Goal: Task Accomplishment & Management: Use online tool/utility

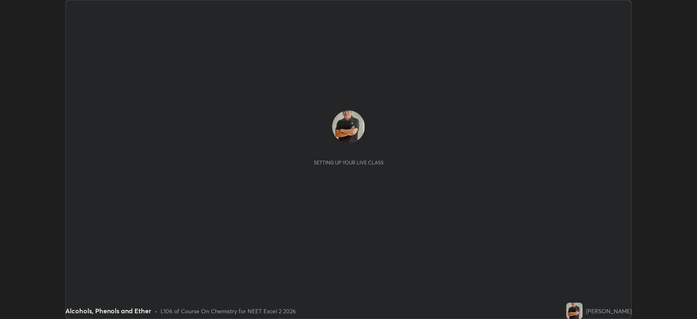
scroll to position [319, 697]
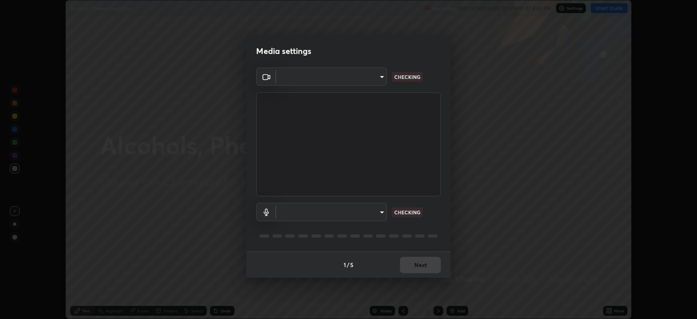
type input "794d03a334ab6cf92daa4269f68d25c817b6d7b5e31d9684855891884d0ab025"
click at [369, 217] on body "Erase all Alcohols, Phenols and Ether Recording WAS SCHEDULED TO START AT 4:45 …" at bounding box center [348, 159] width 697 height 319
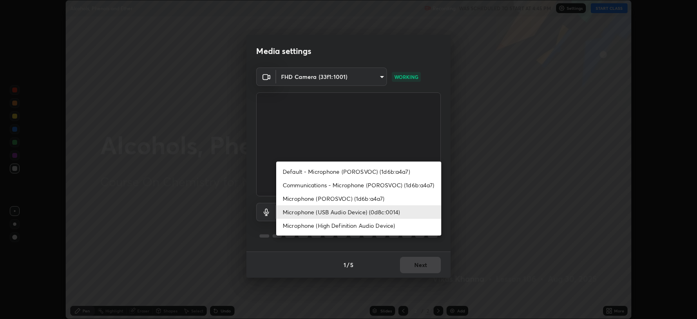
click at [365, 227] on li "Microphone (High Definition Audio Device)" at bounding box center [358, 225] width 165 height 13
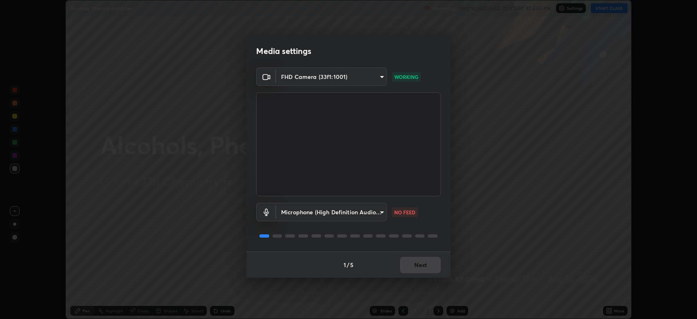
click at [358, 210] on body "Erase all Alcohols, Phenols and Ether Recording WAS SCHEDULED TO START AT 4:45 …" at bounding box center [348, 159] width 697 height 319
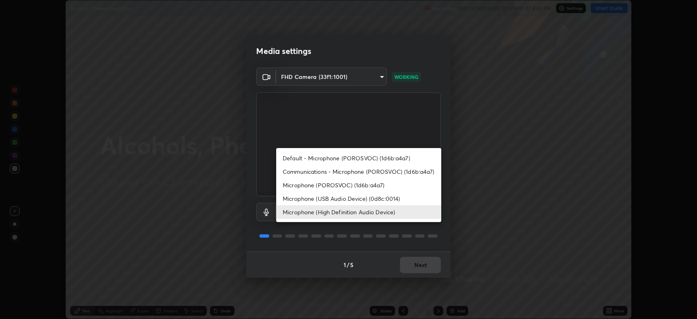
click at [360, 198] on li "Microphone (USB Audio Device) (0d8c:0014)" at bounding box center [358, 198] width 165 height 13
type input "abfe49ea231096676f5dffd5fc284de79416b2b6bf9f32d11a432ff20e5decec"
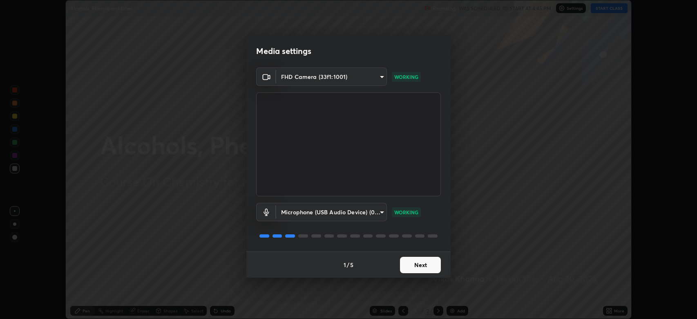
click at [418, 261] on button "Next" at bounding box center [420, 265] width 41 height 16
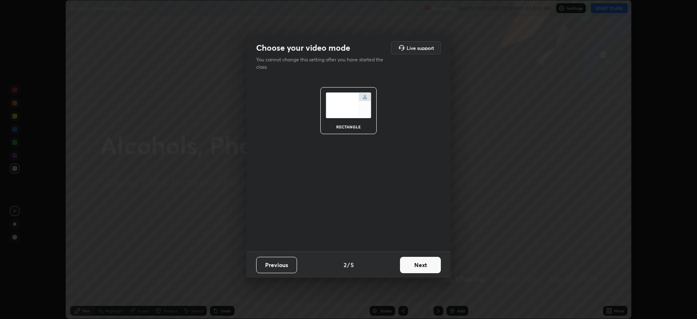
click at [423, 263] on button "Next" at bounding box center [420, 265] width 41 height 16
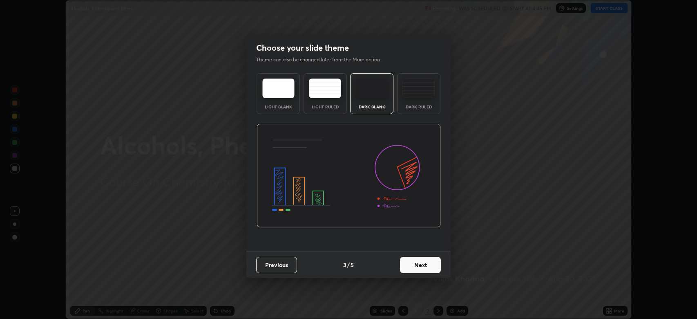
click at [427, 265] on button "Next" at bounding box center [420, 265] width 41 height 16
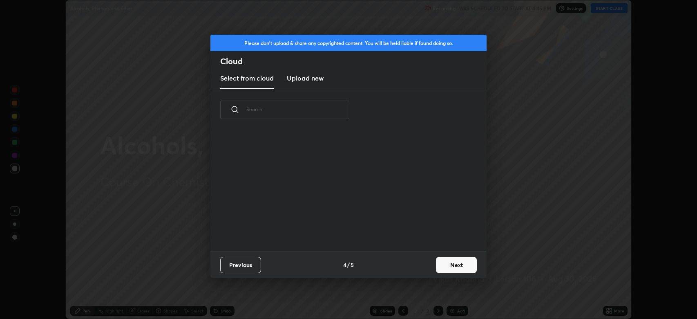
click at [449, 264] on button "Next" at bounding box center [456, 265] width 41 height 16
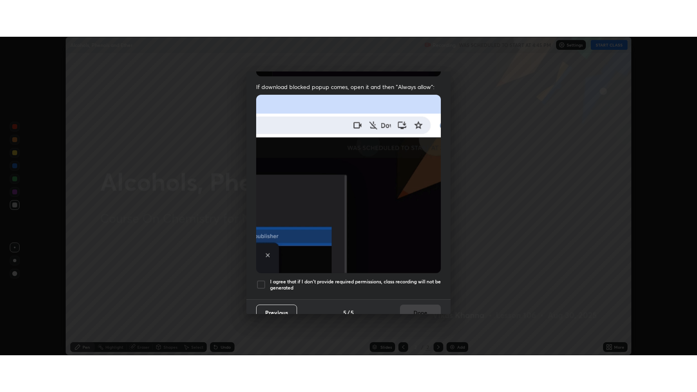
scroll to position [166, 0]
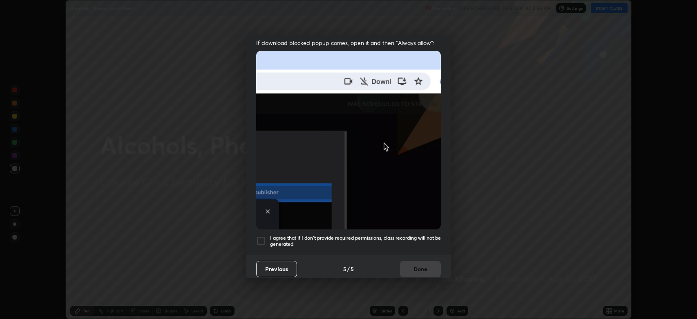
click at [262, 240] on div at bounding box center [261, 241] width 10 height 10
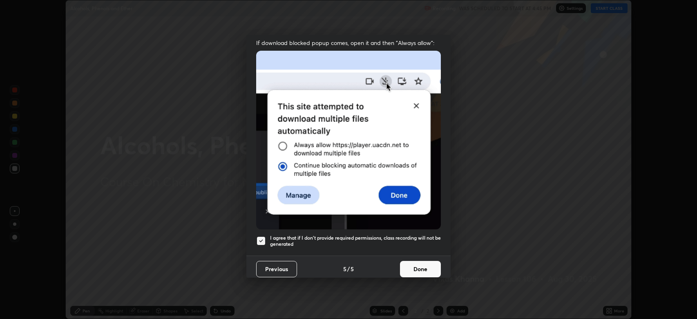
click at [424, 261] on button "Done" at bounding box center [420, 269] width 41 height 16
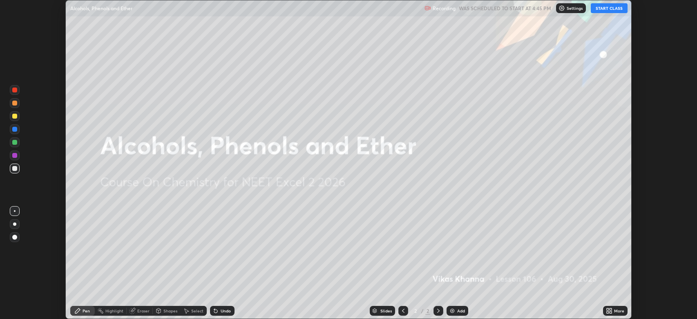
click at [611, 9] on button "START CLASS" at bounding box center [609, 8] width 37 height 10
click at [616, 311] on div "More" at bounding box center [619, 310] width 10 height 4
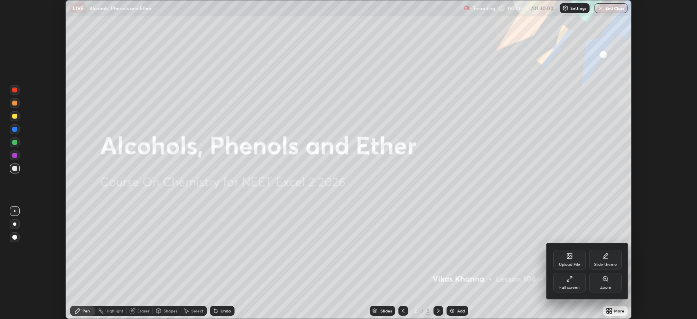
click at [570, 285] on div "Full screen" at bounding box center [569, 287] width 20 height 4
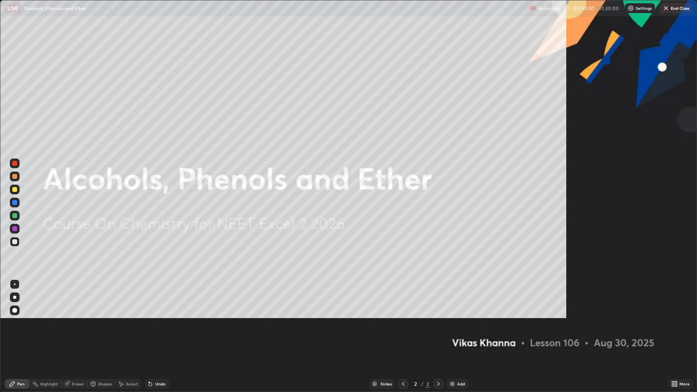
scroll to position [392, 697]
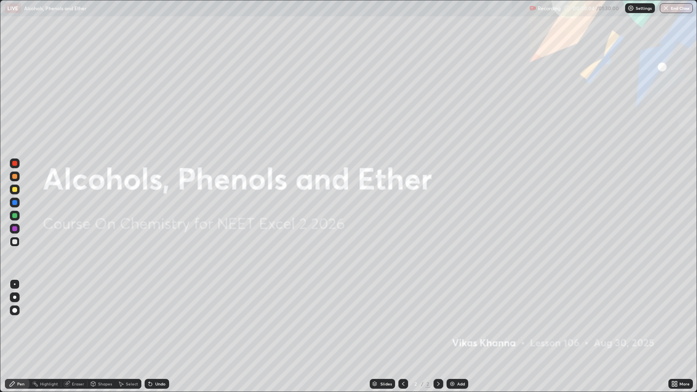
click at [27, 318] on div "Pen" at bounding box center [17, 384] width 25 height 10
click at [16, 310] on div at bounding box center [14, 310] width 5 height 5
click at [15, 177] on div at bounding box center [14, 176] width 5 height 5
click at [458, 318] on div "Add" at bounding box center [461, 384] width 8 height 4
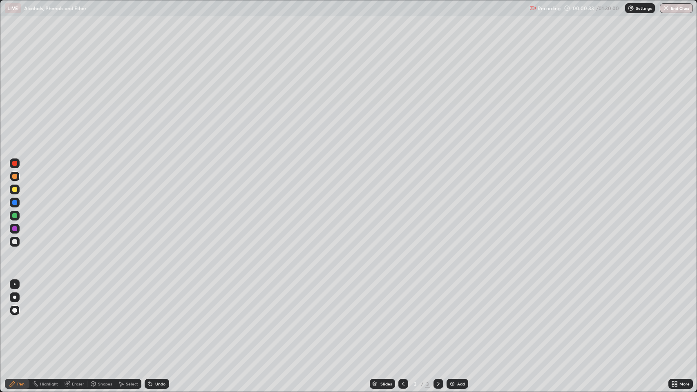
click at [100, 318] on div "Shapes" at bounding box center [101, 384] width 28 height 10
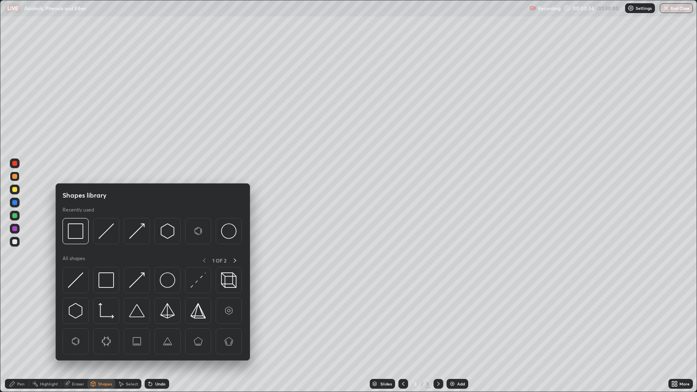
click at [109, 276] on img at bounding box center [106, 281] width 16 height 16
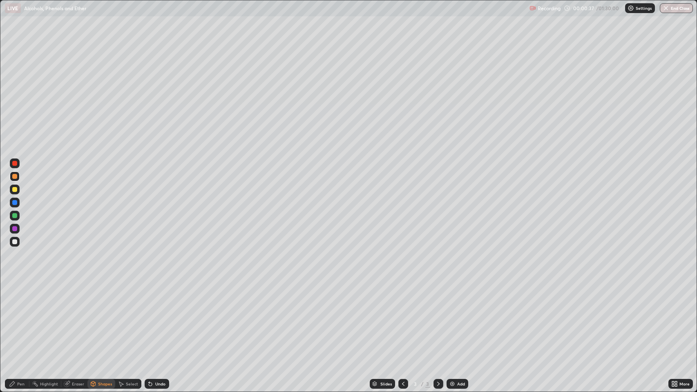
click at [14, 318] on icon at bounding box center [12, 384] width 7 height 7
click at [16, 190] on div at bounding box center [14, 189] width 5 height 5
click at [107, 318] on div "Shapes" at bounding box center [105, 384] width 14 height 4
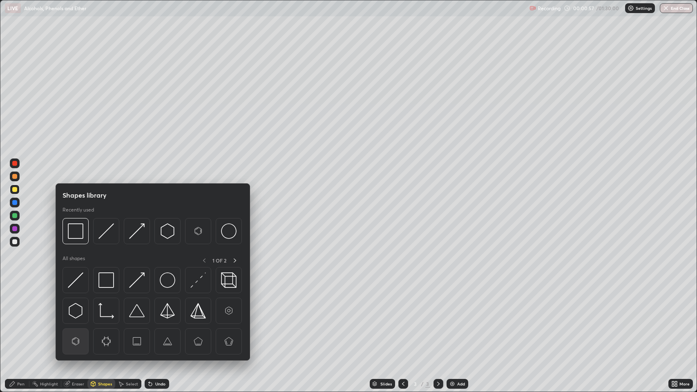
click at [75, 318] on img at bounding box center [76, 342] width 16 height 16
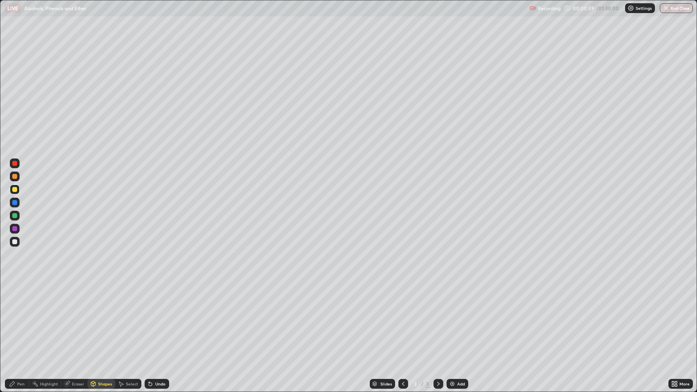
click at [20, 318] on div "Pen" at bounding box center [20, 384] width 7 height 4
click at [150, 318] on icon at bounding box center [150, 384] width 3 height 3
click at [149, 318] on icon at bounding box center [150, 384] width 7 height 7
click at [454, 318] on img at bounding box center [452, 384] width 7 height 7
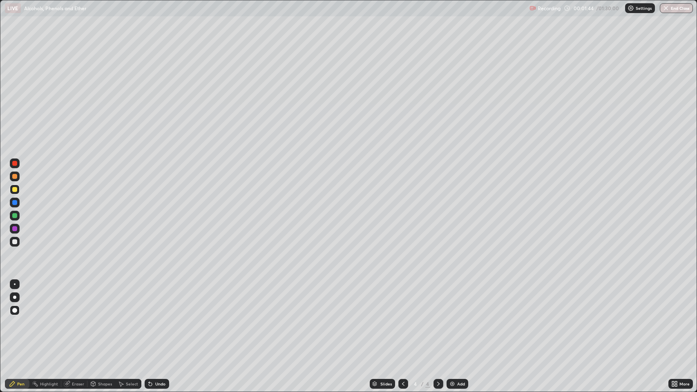
click at [156, 318] on div "Undo" at bounding box center [157, 384] width 25 height 10
click at [400, 318] on icon at bounding box center [403, 384] width 7 height 7
click at [438, 318] on icon at bounding box center [438, 384] width 7 height 7
click at [460, 318] on div "Add" at bounding box center [461, 384] width 8 height 4
click at [23, 318] on div "Pen" at bounding box center [17, 384] width 25 height 10
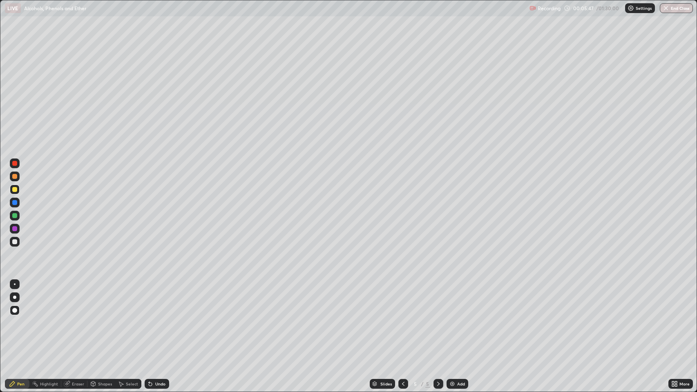
click at [103, 318] on div "Shapes" at bounding box center [105, 384] width 14 height 4
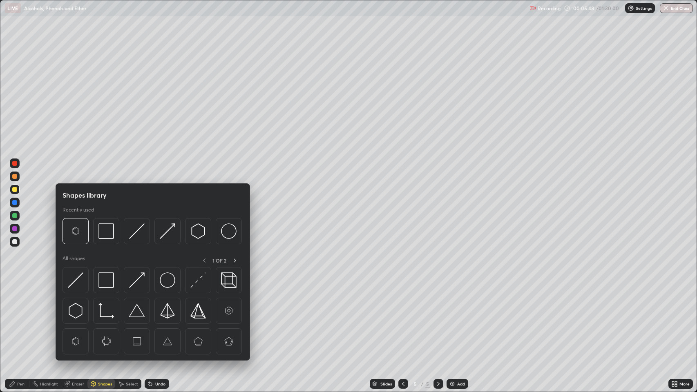
click at [77, 318] on img at bounding box center [76, 342] width 16 height 16
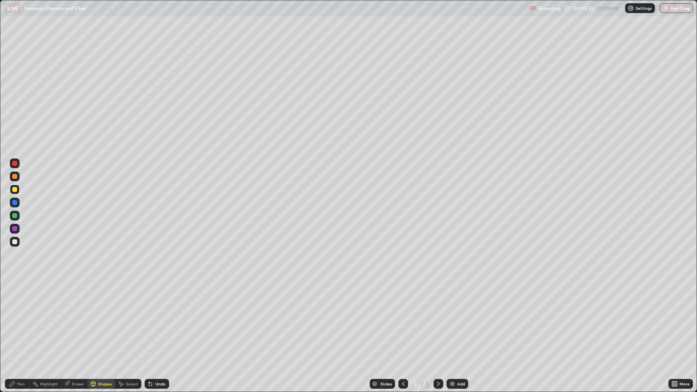
click at [25, 318] on div "Pen" at bounding box center [17, 384] width 25 height 10
click at [462, 318] on div "Add" at bounding box center [461, 384] width 8 height 4
click at [12, 318] on icon at bounding box center [12, 384] width 5 height 5
click at [104, 318] on div "Shapes" at bounding box center [105, 384] width 14 height 4
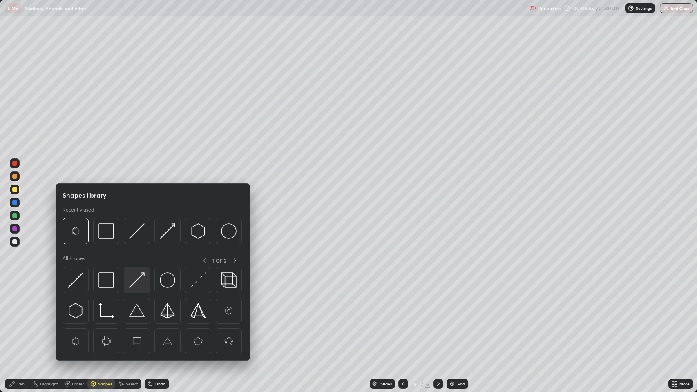
click at [137, 278] on img at bounding box center [137, 281] width 16 height 16
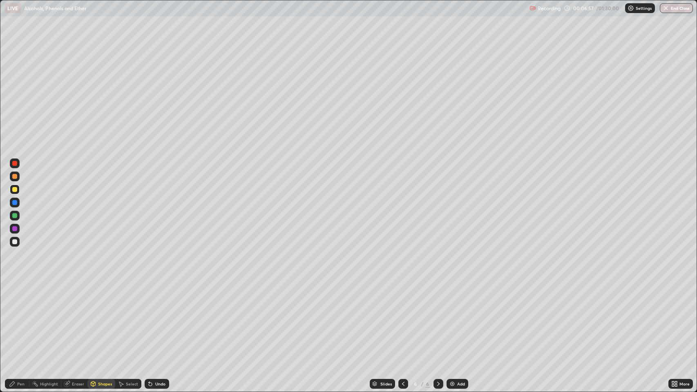
click at [17, 318] on div "Pen" at bounding box center [17, 384] width 25 height 10
click at [15, 203] on div at bounding box center [14, 202] width 5 height 5
click at [13, 188] on div at bounding box center [14, 189] width 5 height 5
click at [15, 204] on div at bounding box center [14, 202] width 5 height 5
click at [462, 318] on div "Add" at bounding box center [461, 384] width 8 height 4
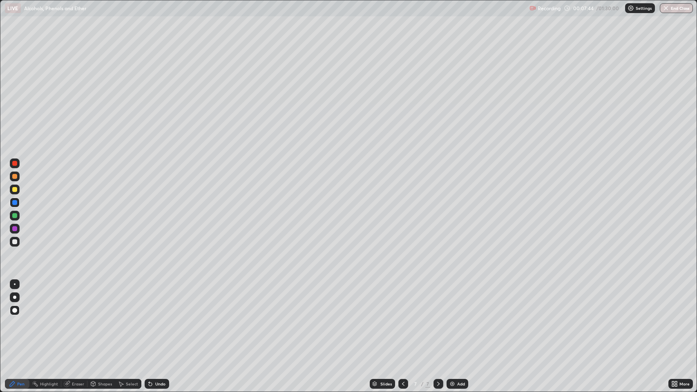
click at [101, 318] on div "Shapes" at bounding box center [105, 384] width 14 height 4
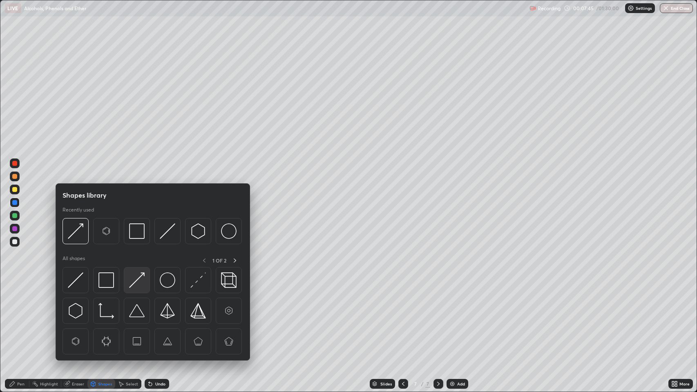
click at [136, 279] on img at bounding box center [137, 281] width 16 height 16
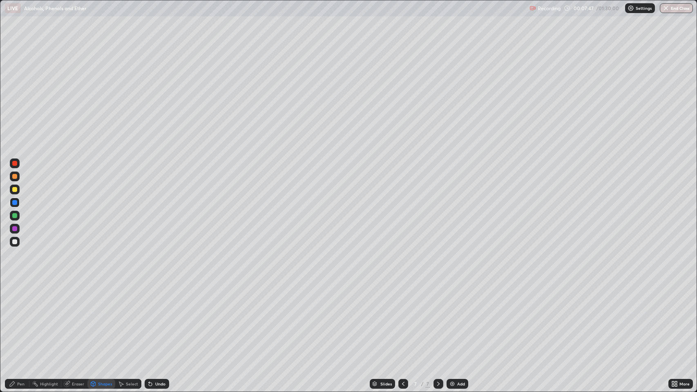
click at [18, 318] on div "Pen" at bounding box center [20, 384] width 7 height 4
click at [16, 190] on div at bounding box center [14, 189] width 5 height 5
click at [17, 201] on div at bounding box center [14, 202] width 5 height 5
click at [13, 188] on div at bounding box center [14, 189] width 5 height 5
click at [163, 318] on div "Undo" at bounding box center [160, 384] width 10 height 4
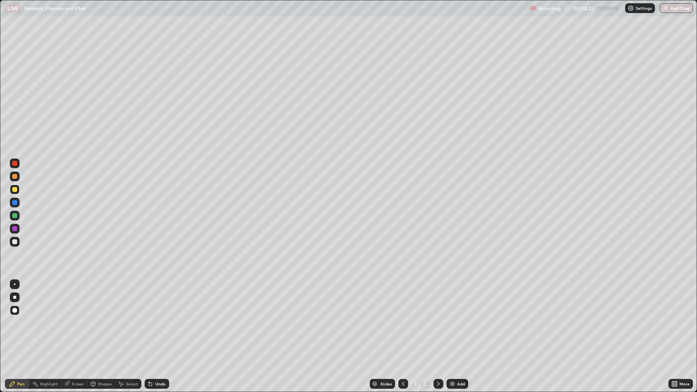
click at [167, 318] on div "Undo" at bounding box center [157, 384] width 25 height 10
click at [15, 203] on div at bounding box center [14, 202] width 5 height 5
click at [13, 188] on div at bounding box center [14, 189] width 5 height 5
click at [15, 202] on div at bounding box center [14, 202] width 5 height 5
click at [15, 190] on div at bounding box center [14, 189] width 5 height 5
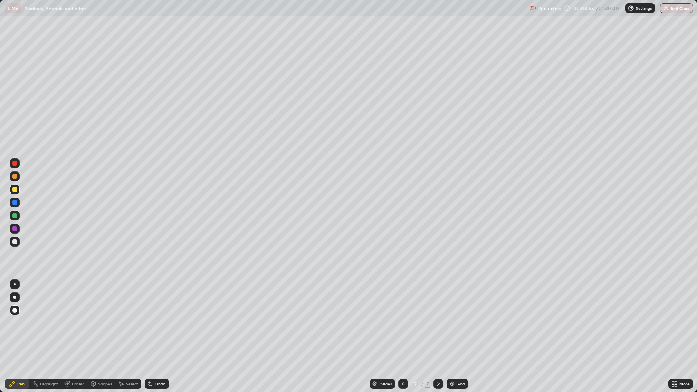
click at [14, 201] on div at bounding box center [14, 202] width 5 height 5
click at [16, 190] on div at bounding box center [14, 189] width 5 height 5
click at [15, 176] on div at bounding box center [14, 176] width 5 height 5
click at [402, 318] on icon at bounding box center [403, 384] width 2 height 4
click at [438, 318] on icon at bounding box center [438, 384] width 2 height 4
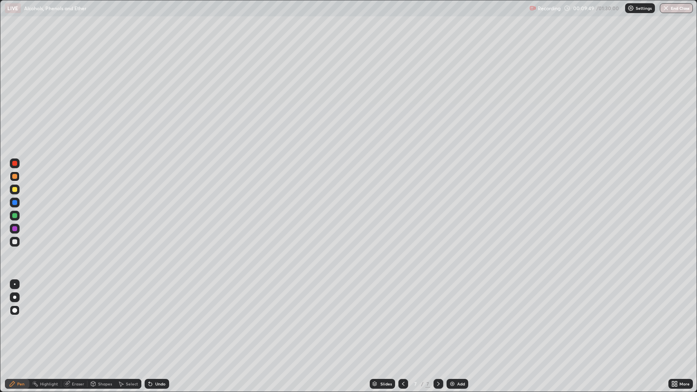
click at [456, 318] on div "Add" at bounding box center [458, 384] width 22 height 10
click at [155, 318] on div "Undo" at bounding box center [160, 384] width 10 height 4
click at [72, 318] on div "Eraser" at bounding box center [78, 384] width 12 height 4
click at [19, 318] on div "Pen" at bounding box center [20, 384] width 7 height 4
click at [101, 318] on div "Shapes" at bounding box center [105, 384] width 14 height 4
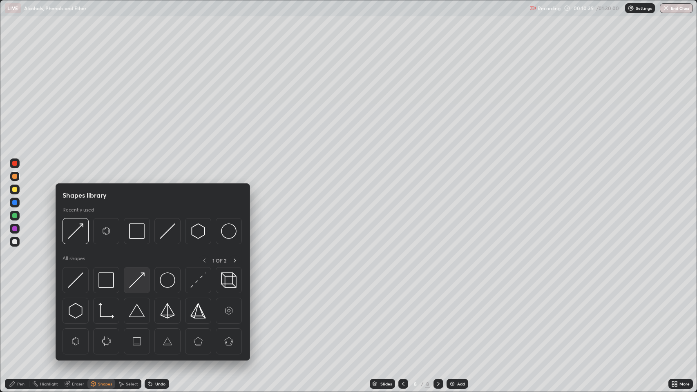
click at [139, 280] on img at bounding box center [137, 281] width 16 height 16
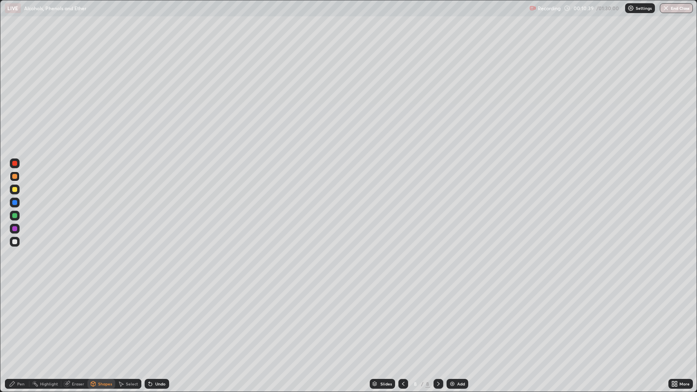
click at [15, 190] on div at bounding box center [14, 189] width 5 height 5
click at [159, 318] on div "Undo" at bounding box center [160, 384] width 10 height 4
click at [23, 318] on div "Pen" at bounding box center [17, 384] width 25 height 10
click at [402, 318] on icon at bounding box center [403, 384] width 2 height 4
click at [402, 318] on icon at bounding box center [403, 384] width 7 height 7
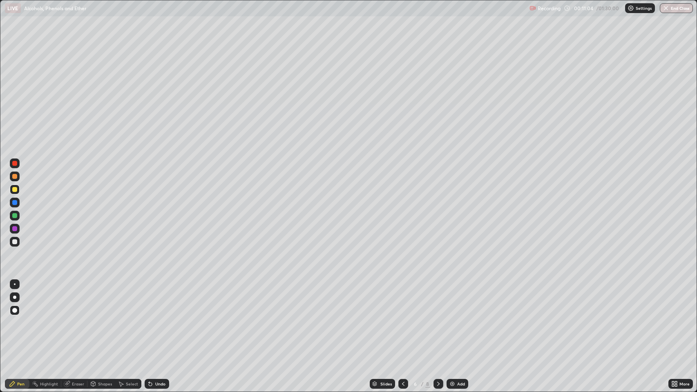
click at [438, 318] on icon at bounding box center [438, 384] width 2 height 4
click at [402, 318] on icon at bounding box center [403, 384] width 7 height 7
click at [101, 318] on div "Shapes" at bounding box center [105, 384] width 14 height 4
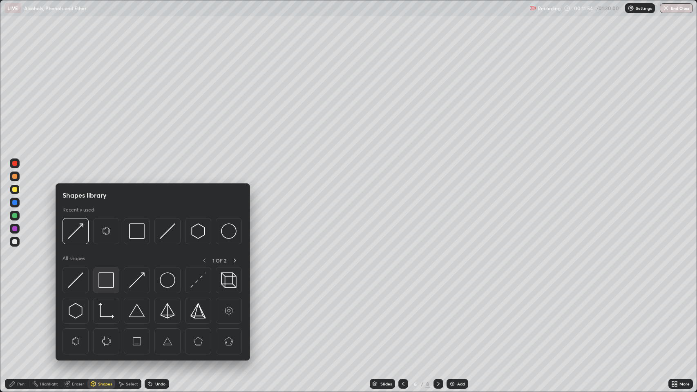
click at [105, 279] on img at bounding box center [106, 281] width 16 height 16
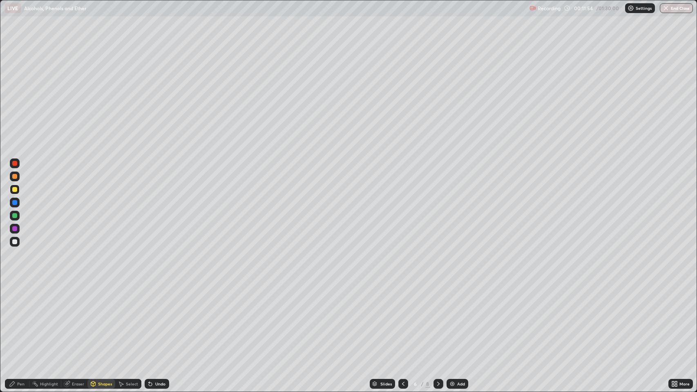
click at [15, 243] on div at bounding box center [14, 241] width 5 height 5
click at [437, 318] on icon at bounding box center [438, 384] width 7 height 7
click at [13, 318] on icon at bounding box center [12, 384] width 7 height 7
click at [13, 216] on div at bounding box center [14, 215] width 5 height 5
click at [438, 318] on icon at bounding box center [438, 384] width 2 height 4
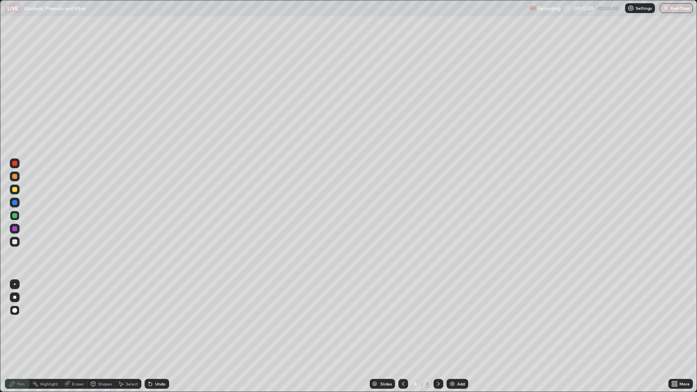
click at [402, 318] on icon at bounding box center [403, 384] width 7 height 7
click at [404, 318] on icon at bounding box center [403, 384] width 7 height 7
click at [437, 318] on icon at bounding box center [438, 384] width 7 height 7
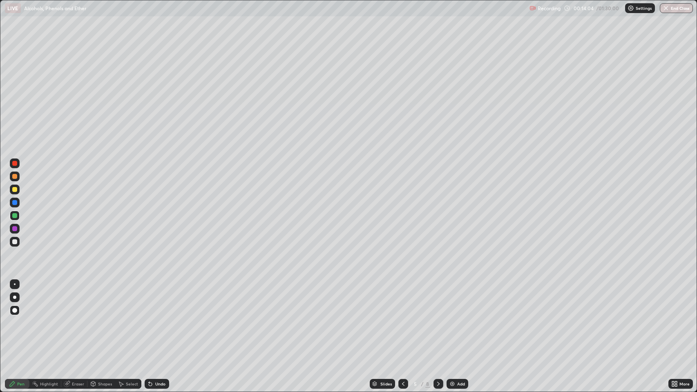
click at [429, 318] on div "8" at bounding box center [427, 383] width 5 height 7
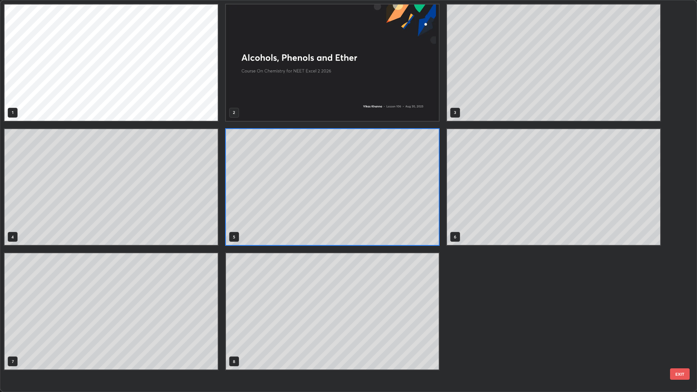
scroll to position [389, 693]
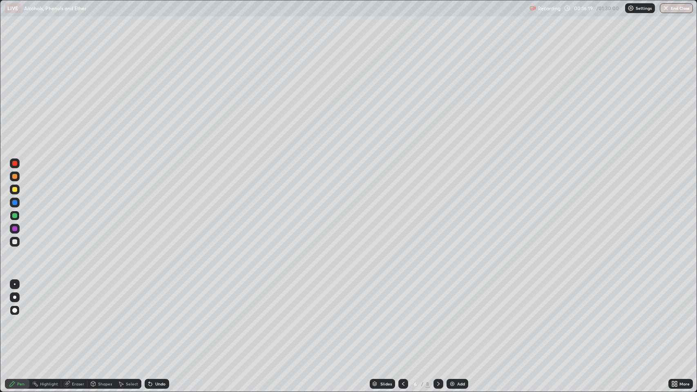
click at [438, 318] on icon at bounding box center [438, 384] width 7 height 7
click at [437, 318] on icon at bounding box center [438, 384] width 2 height 4
click at [453, 318] on img at bounding box center [452, 384] width 7 height 7
click at [103, 318] on div "Shapes" at bounding box center [105, 384] width 14 height 4
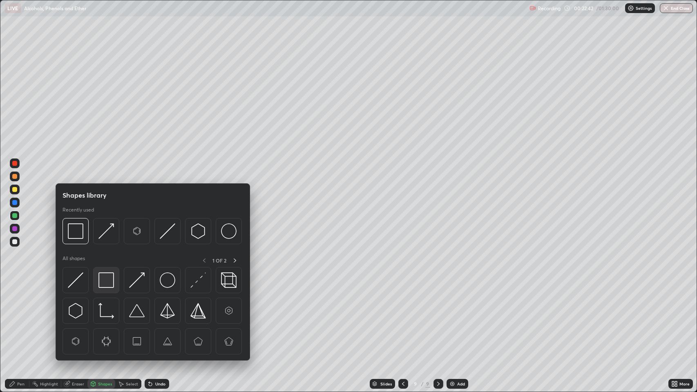
click at [106, 278] on img at bounding box center [106, 281] width 16 height 16
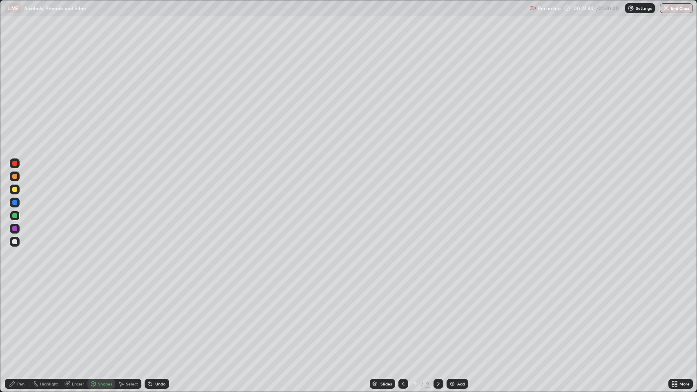
click at [16, 318] on div "Pen" at bounding box center [17, 384] width 25 height 10
click at [15, 189] on div at bounding box center [14, 189] width 5 height 5
click at [101, 318] on div "Shapes" at bounding box center [105, 384] width 14 height 4
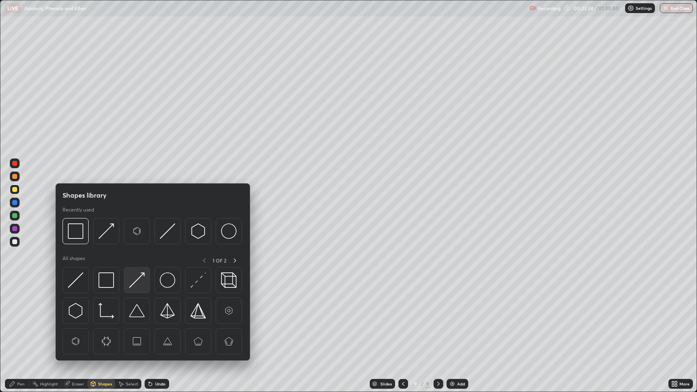
click at [132, 287] on img at bounding box center [137, 281] width 16 height 16
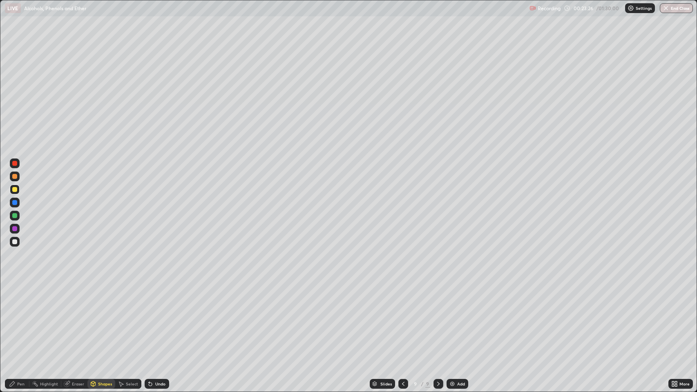
click at [12, 318] on icon at bounding box center [12, 384] width 5 height 5
click at [15, 203] on div at bounding box center [14, 202] width 5 height 5
click at [458, 318] on div "Add" at bounding box center [461, 384] width 8 height 4
click at [150, 318] on icon at bounding box center [150, 384] width 3 height 3
click at [159, 318] on div "Undo" at bounding box center [160, 384] width 10 height 4
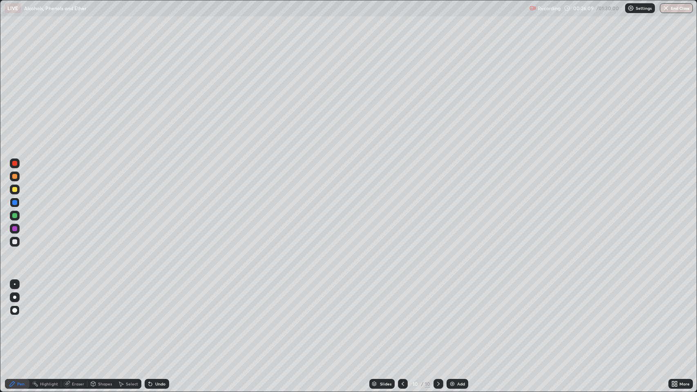
click at [103, 318] on div "Shapes" at bounding box center [105, 384] width 14 height 4
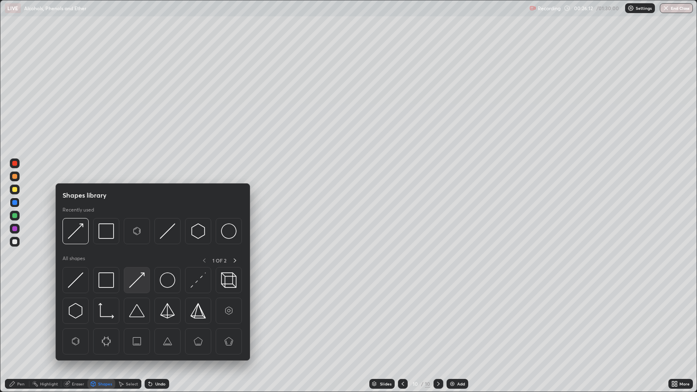
click at [137, 283] on img at bounding box center [137, 281] width 16 height 16
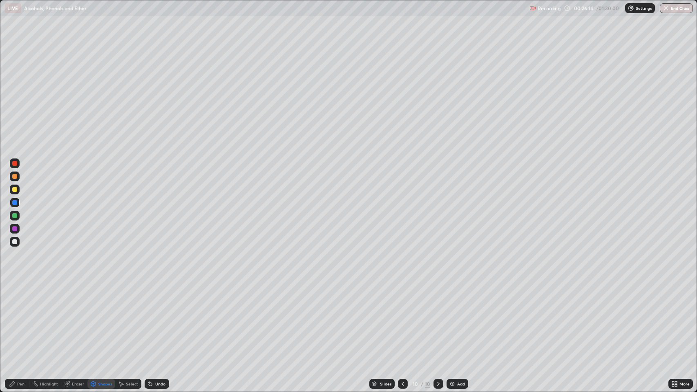
click at [15, 318] on icon at bounding box center [12, 384] width 7 height 7
click at [14, 190] on div at bounding box center [14, 189] width 5 height 5
click at [150, 318] on icon at bounding box center [150, 384] width 3 height 3
click at [155, 318] on div "Undo" at bounding box center [160, 384] width 10 height 4
click at [459, 318] on div "Add" at bounding box center [461, 384] width 8 height 4
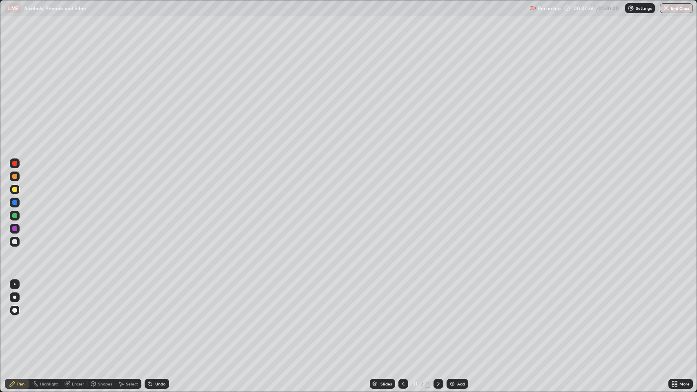
click at [101, 318] on div "Shapes" at bounding box center [105, 384] width 14 height 4
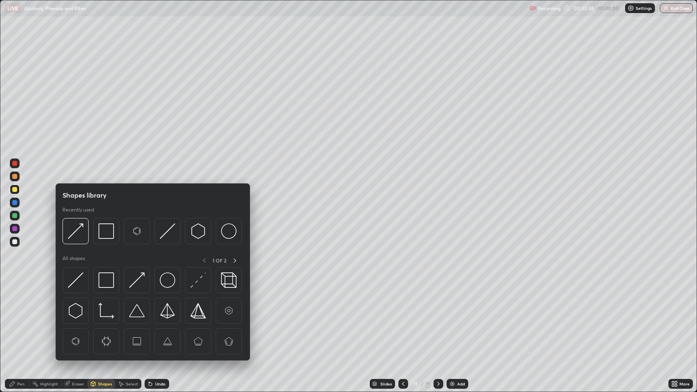
click at [24, 318] on div "Pen" at bounding box center [20, 384] width 7 height 4
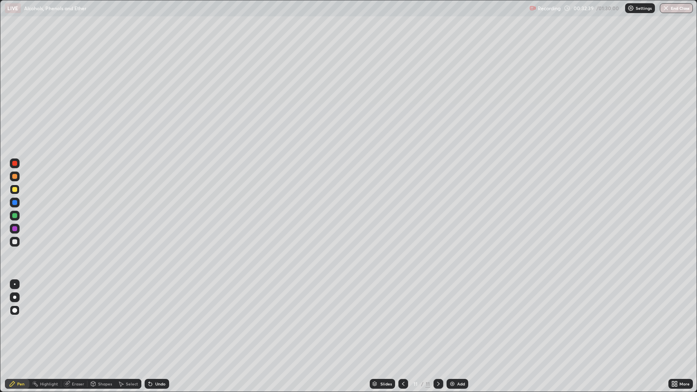
click at [15, 177] on div at bounding box center [14, 176] width 5 height 5
click at [155, 318] on div "Undo" at bounding box center [160, 384] width 10 height 4
click at [101, 318] on div "Shapes" at bounding box center [101, 384] width 28 height 10
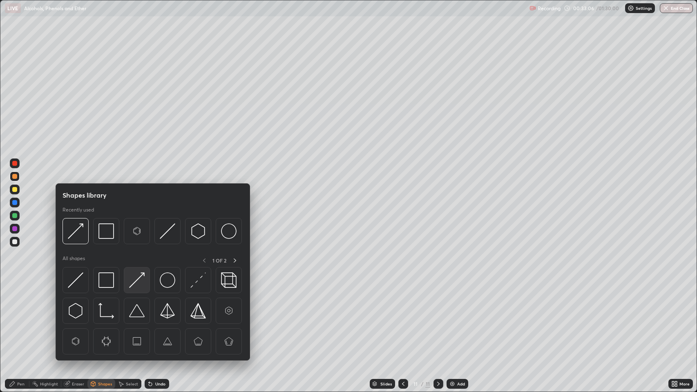
click at [135, 282] on img at bounding box center [137, 281] width 16 height 16
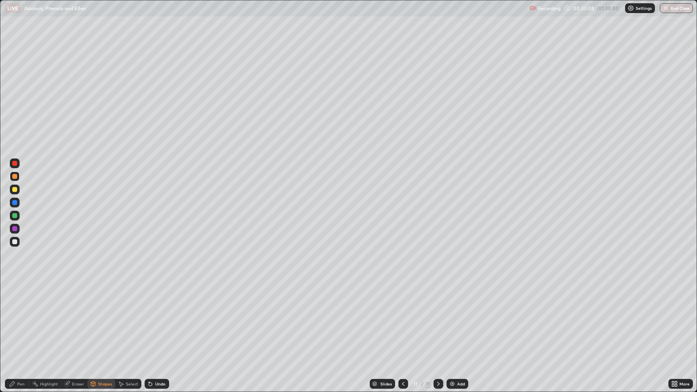
click at [23, 318] on div "Pen" at bounding box center [20, 384] width 7 height 4
click at [16, 239] on div at bounding box center [15, 242] width 10 height 10
click at [149, 318] on icon at bounding box center [149, 382] width 1 height 1
click at [157, 318] on div "Undo" at bounding box center [160, 384] width 10 height 4
click at [154, 318] on div "Undo" at bounding box center [157, 384] width 25 height 10
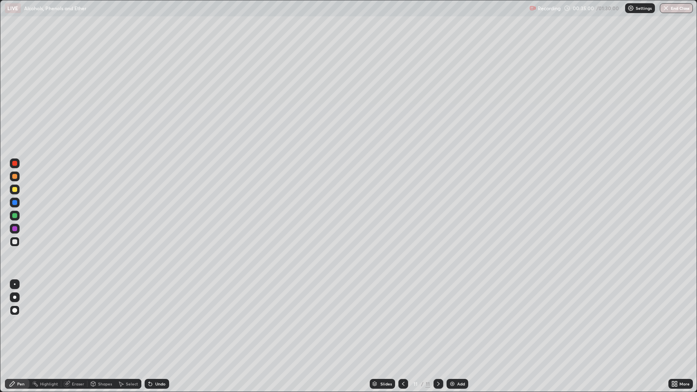
click at [155, 318] on div "Undo" at bounding box center [160, 384] width 10 height 4
click at [454, 318] on img at bounding box center [452, 384] width 7 height 7
click at [104, 318] on div "Shapes" at bounding box center [105, 384] width 14 height 4
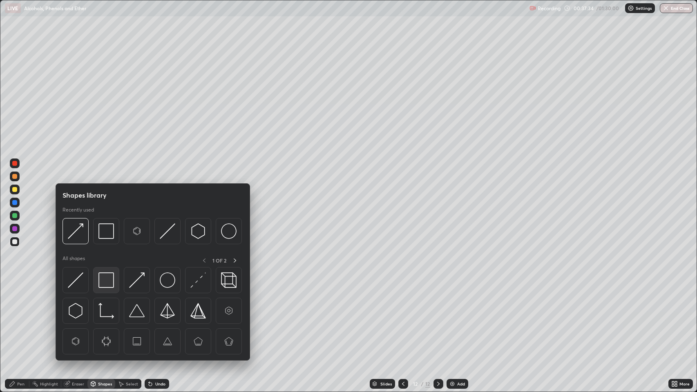
click at [106, 282] on img at bounding box center [106, 281] width 16 height 16
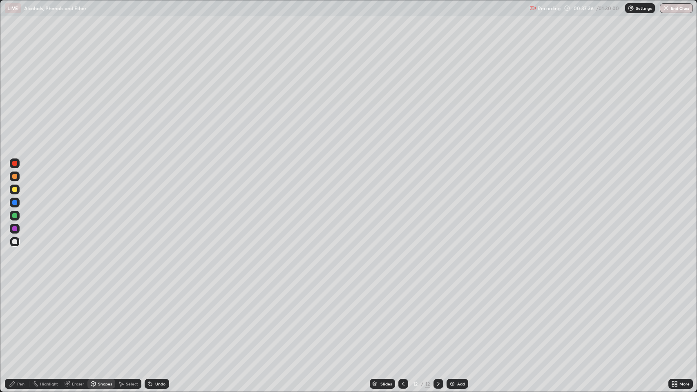
click at [18, 318] on div "Pen" at bounding box center [20, 384] width 7 height 4
click at [14, 187] on div at bounding box center [14, 189] width 5 height 5
click at [156, 318] on div "Undo" at bounding box center [157, 384] width 25 height 10
click at [160, 318] on div "Undo" at bounding box center [160, 384] width 10 height 4
click at [104, 318] on div "Shapes" at bounding box center [105, 384] width 14 height 4
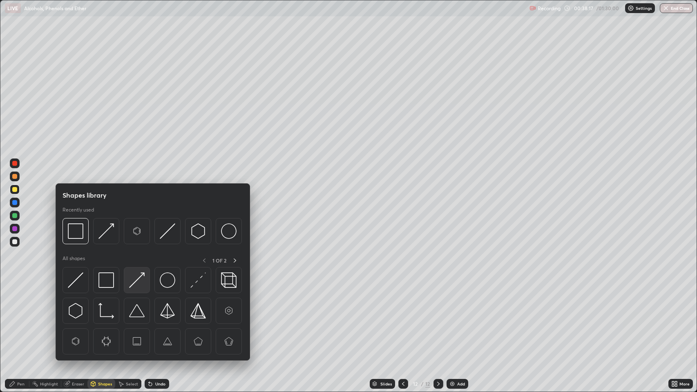
click at [136, 277] on img at bounding box center [137, 281] width 16 height 16
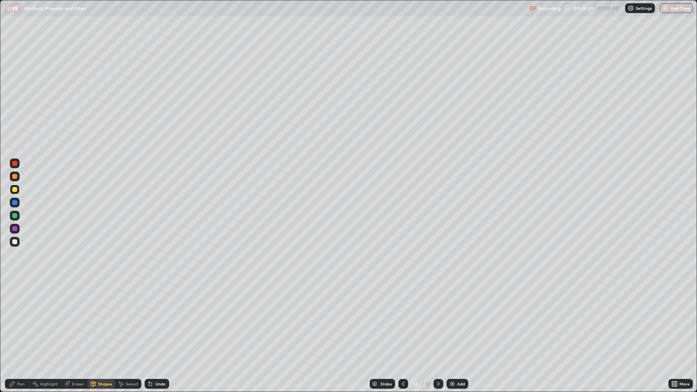
click at [25, 318] on div "Pen" at bounding box center [17, 384] width 25 height 10
click at [15, 203] on div at bounding box center [14, 202] width 5 height 5
click at [15, 190] on div at bounding box center [14, 189] width 5 height 5
click at [15, 228] on div at bounding box center [14, 228] width 5 height 5
click at [458, 318] on div "Add" at bounding box center [461, 384] width 8 height 4
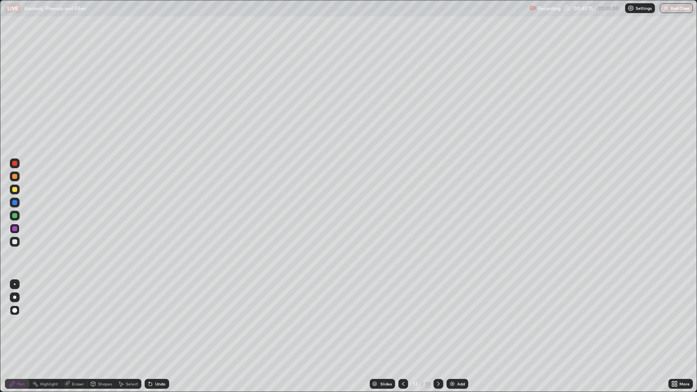
click at [100, 318] on div "Shapes" at bounding box center [105, 384] width 14 height 4
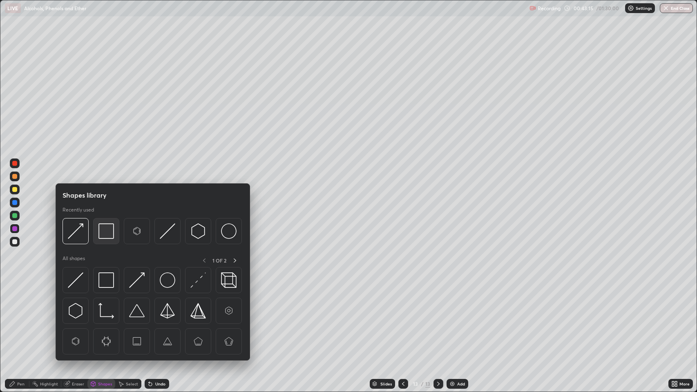
click at [108, 235] on img at bounding box center [106, 231] width 16 height 16
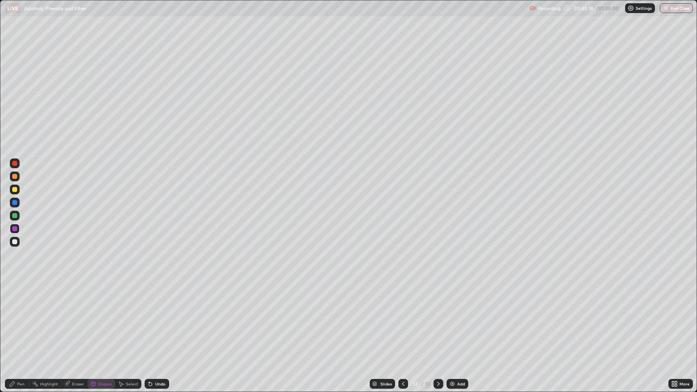
click at [20, 318] on div "Pen" at bounding box center [20, 384] width 7 height 4
click at [14, 192] on div at bounding box center [14, 189] width 5 height 5
click at [102, 318] on div "Shapes" at bounding box center [105, 384] width 14 height 4
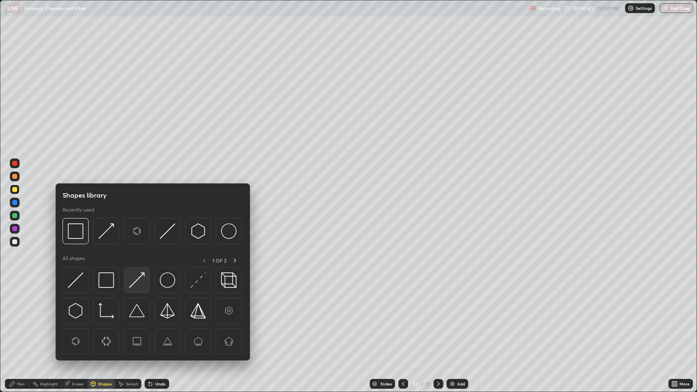
click at [136, 279] on img at bounding box center [137, 281] width 16 height 16
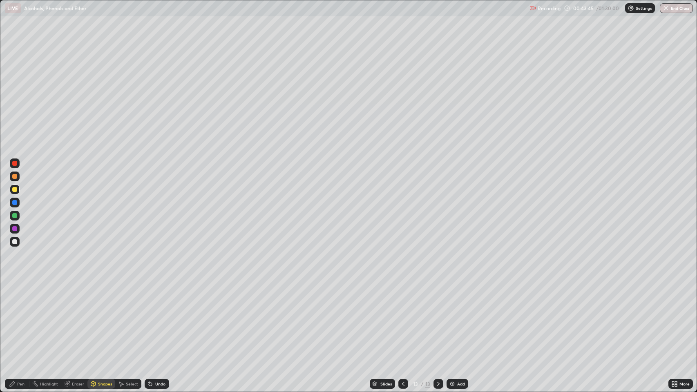
click at [20, 318] on div "Pen" at bounding box center [20, 384] width 7 height 4
click at [16, 174] on div at bounding box center [14, 176] width 5 height 5
click at [16, 203] on div at bounding box center [14, 202] width 5 height 5
click at [12, 188] on div at bounding box center [15, 190] width 10 height 10
click at [452, 318] on img at bounding box center [452, 384] width 7 height 7
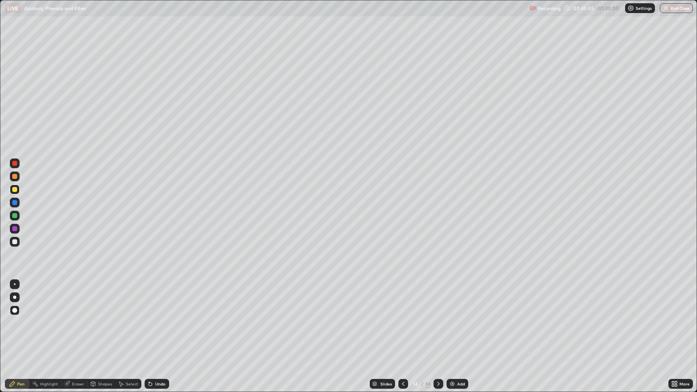
click at [392, 318] on div "Slides" at bounding box center [382, 384] width 25 height 10
click at [157, 318] on div "Undo" at bounding box center [160, 384] width 10 height 4
click at [15, 203] on div at bounding box center [14, 202] width 5 height 5
click at [458, 318] on div "Add" at bounding box center [461, 384] width 8 height 4
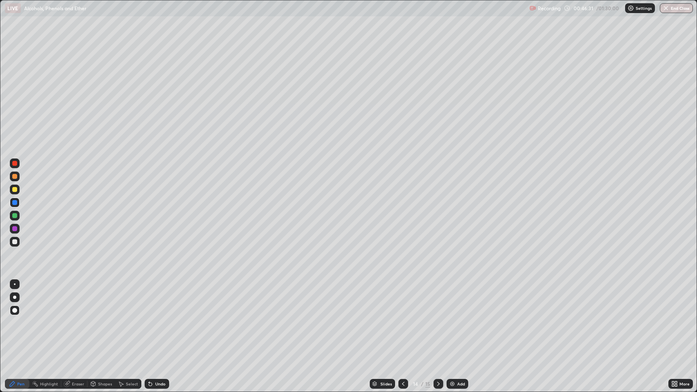
click at [103, 318] on div "Shapes" at bounding box center [105, 384] width 14 height 4
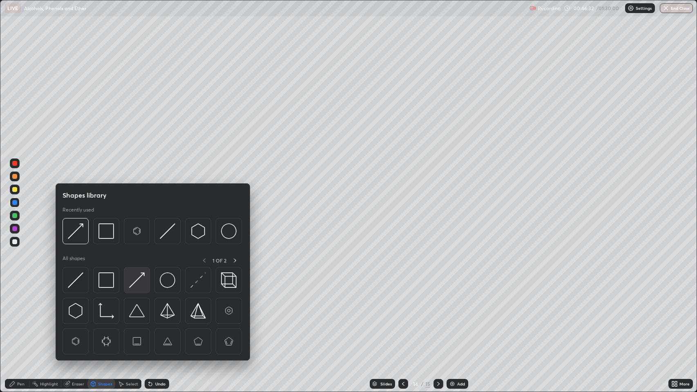
click at [136, 277] on img at bounding box center [137, 281] width 16 height 16
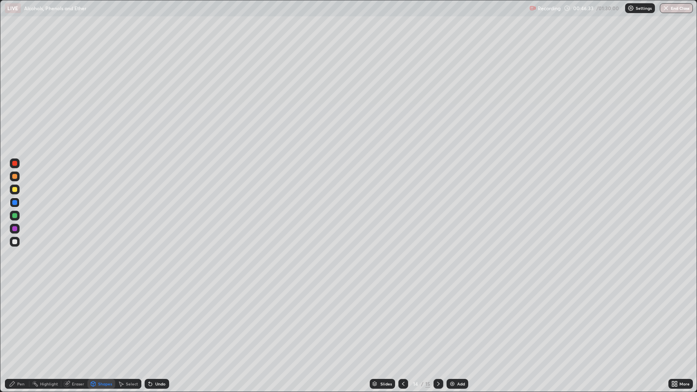
click at [16, 318] on div "Pen" at bounding box center [17, 384] width 25 height 10
click at [14, 190] on div at bounding box center [14, 189] width 5 height 5
click at [13, 243] on div at bounding box center [14, 241] width 5 height 5
click at [73, 318] on div "Eraser" at bounding box center [78, 384] width 12 height 4
click at [22, 318] on div "Pen" at bounding box center [20, 384] width 7 height 4
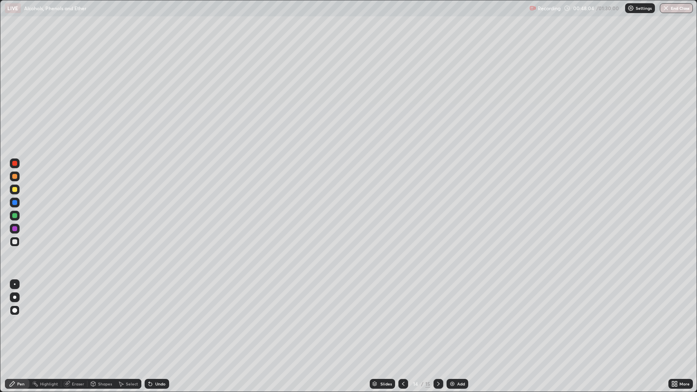
click at [150, 318] on icon at bounding box center [150, 384] width 7 height 7
click at [460, 318] on div "Add" at bounding box center [461, 384] width 8 height 4
click at [16, 191] on div at bounding box center [14, 189] width 5 height 5
click at [104, 318] on div "Shapes" at bounding box center [105, 384] width 14 height 4
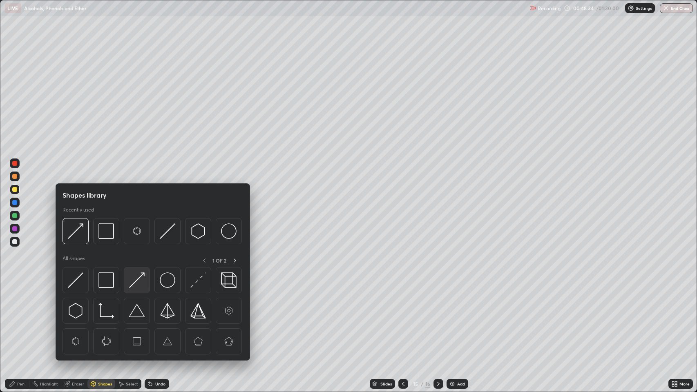
click at [136, 284] on img at bounding box center [137, 281] width 16 height 16
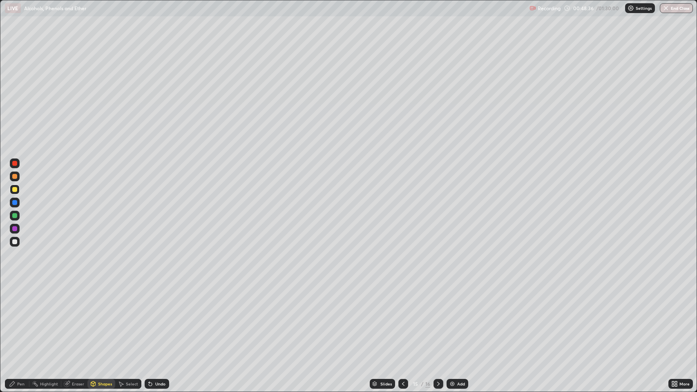
click at [18, 318] on div "Pen" at bounding box center [20, 384] width 7 height 4
click at [15, 177] on div at bounding box center [14, 176] width 5 height 5
click at [15, 188] on div at bounding box center [14, 189] width 5 height 5
click at [15, 216] on div at bounding box center [14, 215] width 5 height 5
click at [15, 190] on div at bounding box center [14, 189] width 5 height 5
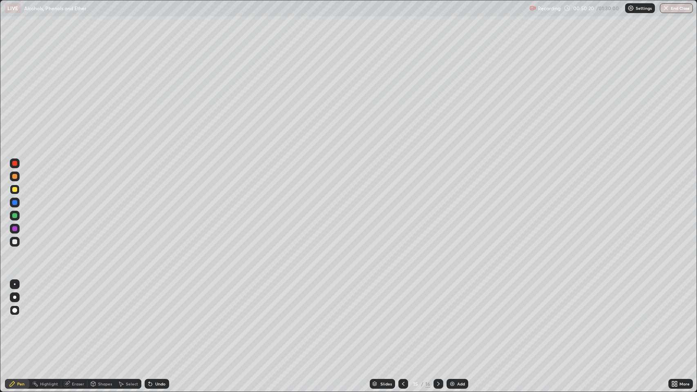
click at [105, 318] on div "Shapes" at bounding box center [105, 384] width 14 height 4
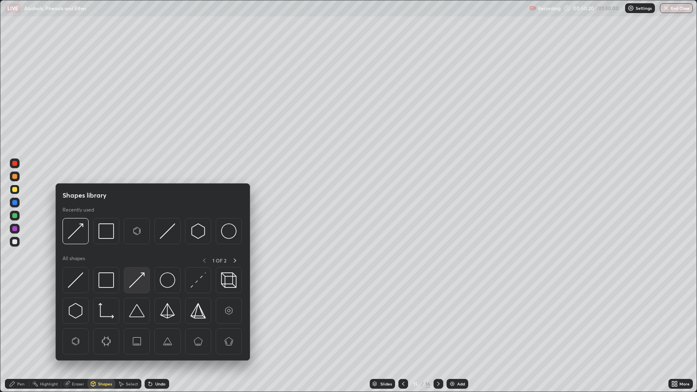
click at [140, 282] on img at bounding box center [137, 281] width 16 height 16
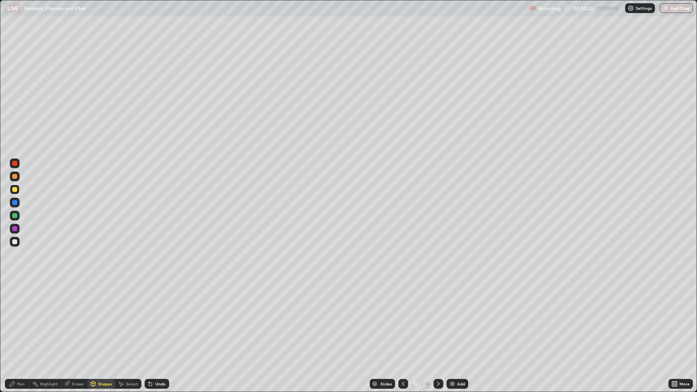
click at [153, 318] on div "Undo" at bounding box center [157, 384] width 25 height 10
click at [150, 318] on icon at bounding box center [150, 384] width 3 height 3
click at [22, 318] on div "Pen" at bounding box center [17, 384] width 25 height 10
click at [103, 318] on div "Shapes" at bounding box center [105, 384] width 14 height 4
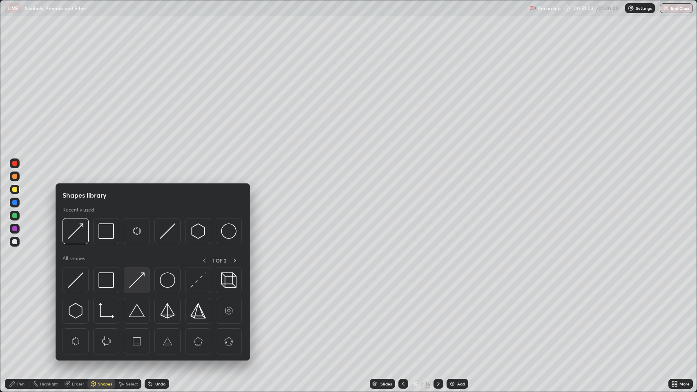
click at [138, 277] on img at bounding box center [137, 281] width 16 height 16
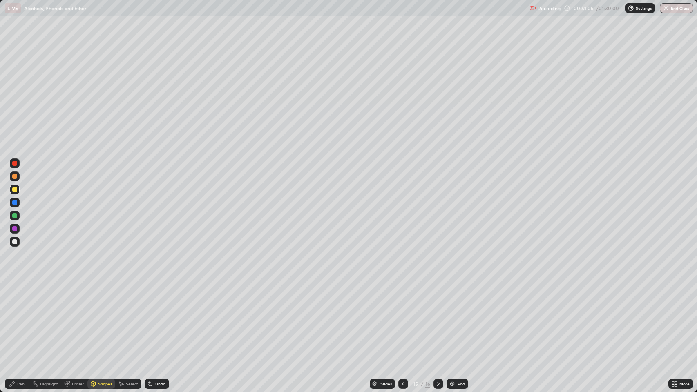
click at [20, 318] on div "Pen" at bounding box center [20, 384] width 7 height 4
click at [14, 229] on div at bounding box center [14, 228] width 5 height 5
click at [438, 318] on icon at bounding box center [438, 384] width 7 height 7
click at [14, 188] on div at bounding box center [14, 189] width 5 height 5
click at [105, 318] on div "Shapes" at bounding box center [105, 384] width 14 height 4
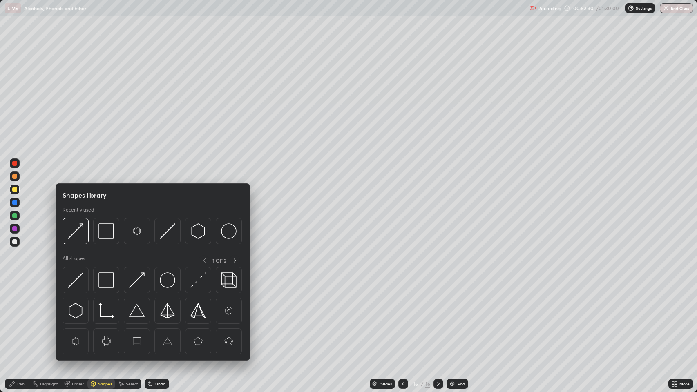
click at [142, 283] on img at bounding box center [137, 281] width 16 height 16
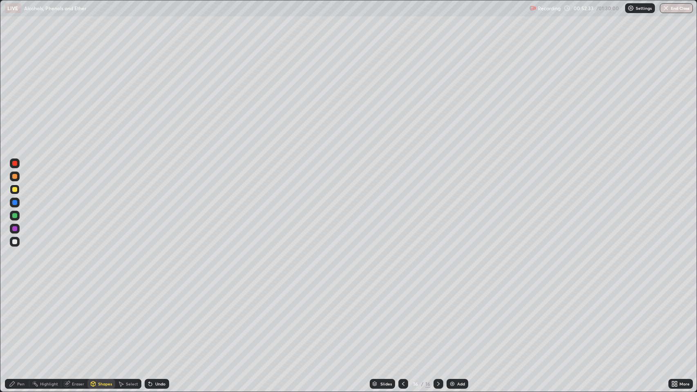
click at [20, 318] on div "Pen" at bounding box center [20, 384] width 7 height 4
click at [460, 318] on div "Add" at bounding box center [461, 384] width 8 height 4
click at [100, 318] on div "Shapes" at bounding box center [105, 384] width 14 height 4
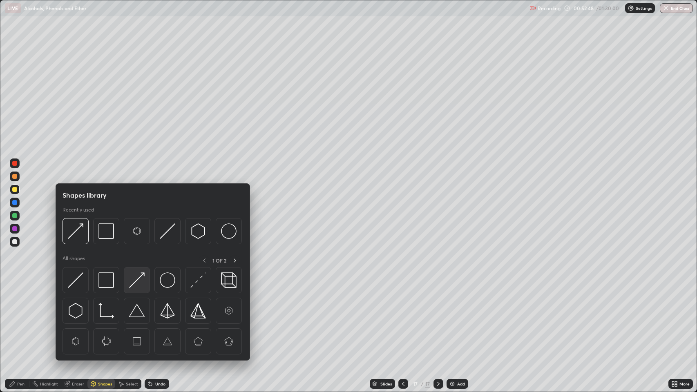
click at [141, 283] on img at bounding box center [137, 281] width 16 height 16
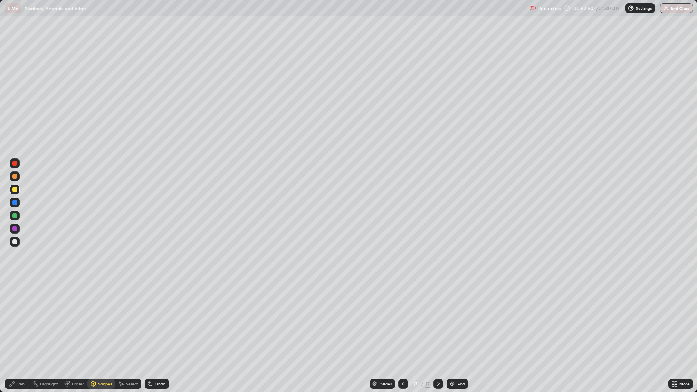
click at [18, 318] on div "Pen" at bounding box center [20, 384] width 7 height 4
click at [402, 318] on icon at bounding box center [403, 384] width 7 height 7
click at [403, 318] on icon at bounding box center [403, 384] width 2 height 4
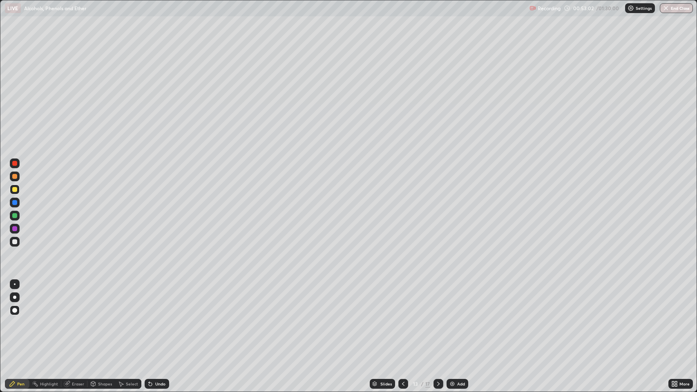
click at [401, 318] on icon at bounding box center [403, 384] width 7 height 7
click at [438, 318] on icon at bounding box center [438, 384] width 7 height 7
click at [438, 318] on icon at bounding box center [438, 384] width 2 height 4
click at [438, 318] on icon at bounding box center [438, 384] width 7 height 7
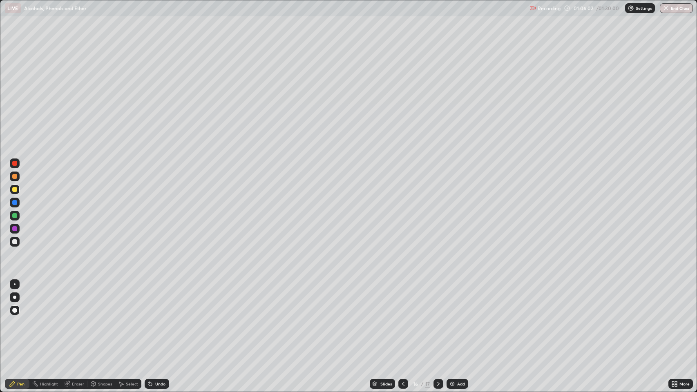
click at [15, 203] on div at bounding box center [14, 202] width 5 height 5
click at [101, 318] on div "Shapes" at bounding box center [105, 384] width 14 height 4
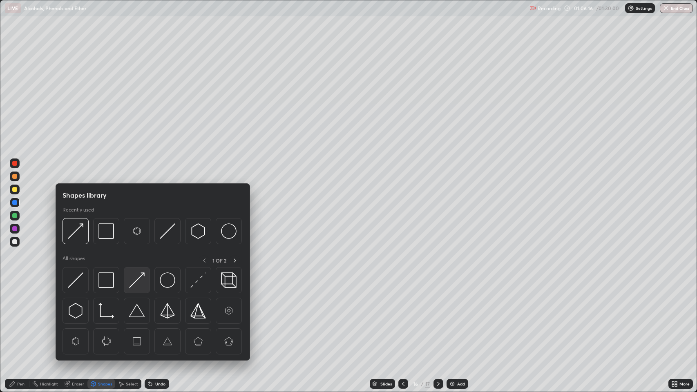
click at [136, 283] on img at bounding box center [137, 281] width 16 height 16
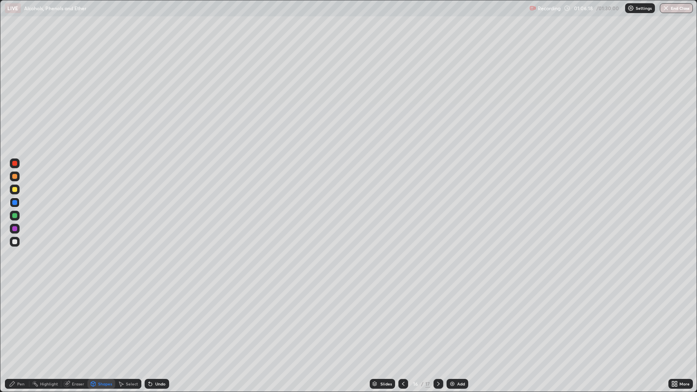
click at [24, 318] on div "Pen" at bounding box center [20, 384] width 7 height 4
click at [14, 187] on div at bounding box center [14, 189] width 5 height 5
click at [157, 318] on div "Undo" at bounding box center [160, 384] width 10 height 4
click at [159, 318] on div "Undo" at bounding box center [160, 384] width 10 height 4
click at [15, 203] on div at bounding box center [14, 202] width 5 height 5
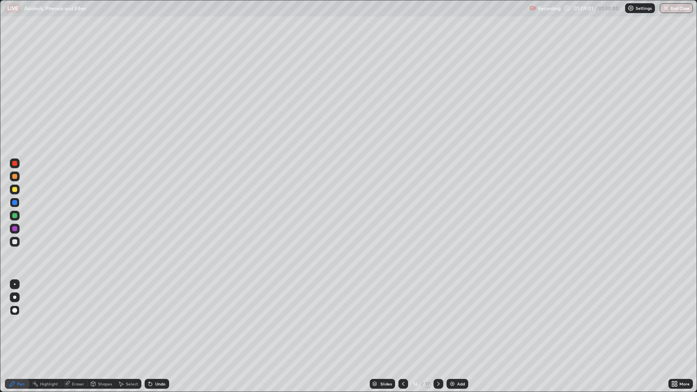
click at [436, 318] on icon at bounding box center [438, 384] width 7 height 7
click at [104, 318] on div "Shapes" at bounding box center [105, 384] width 14 height 4
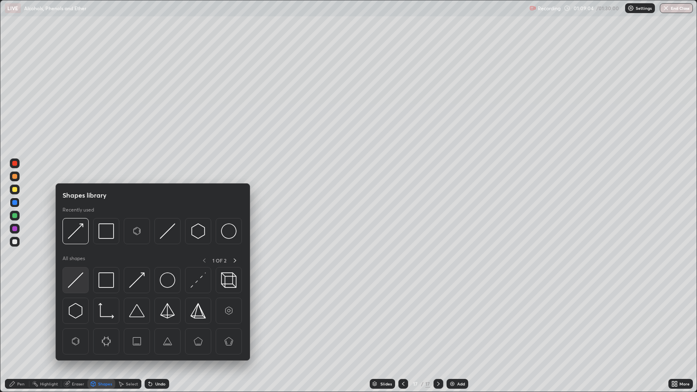
click at [78, 280] on img at bounding box center [76, 281] width 16 height 16
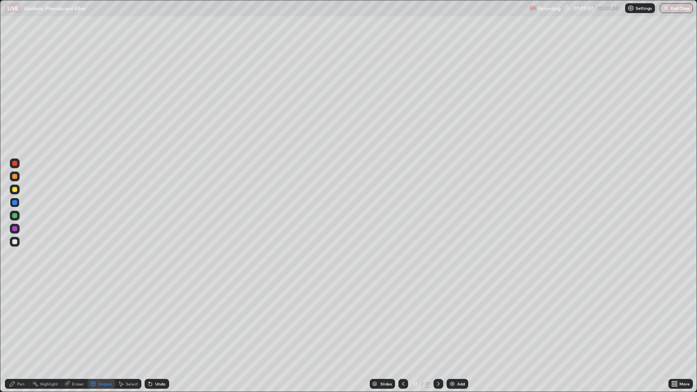
click at [20, 318] on div "Pen" at bounding box center [20, 384] width 7 height 4
click at [16, 189] on div at bounding box center [14, 189] width 5 height 5
click at [100, 318] on div "Shapes" at bounding box center [105, 384] width 14 height 4
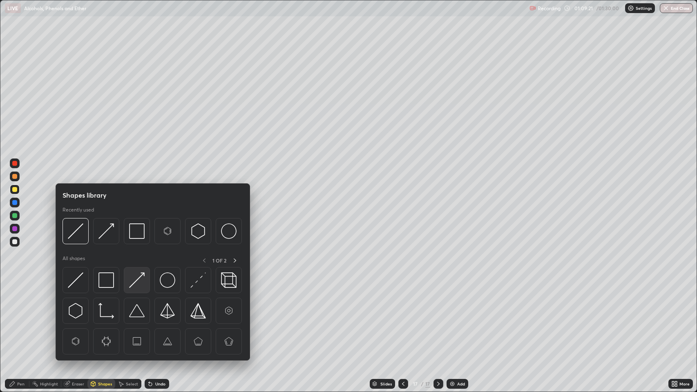
click at [134, 282] on img at bounding box center [137, 281] width 16 height 16
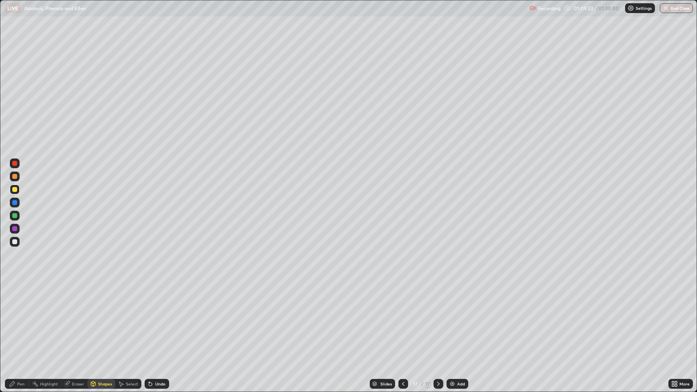
click at [19, 318] on div "Pen" at bounding box center [20, 384] width 7 height 4
click at [161, 318] on div "Undo" at bounding box center [160, 384] width 10 height 4
click at [15, 203] on div at bounding box center [14, 202] width 5 height 5
click at [100, 318] on div "Shapes" at bounding box center [105, 384] width 14 height 4
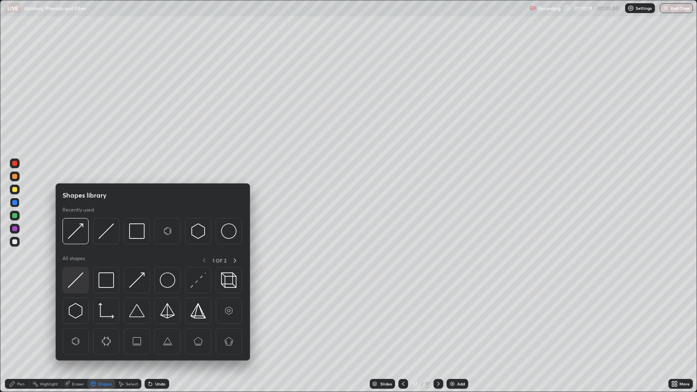
click at [74, 279] on img at bounding box center [76, 281] width 16 height 16
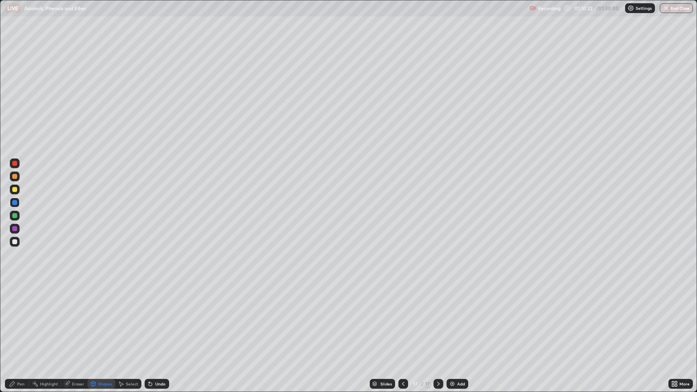
click at [97, 318] on div "Shapes" at bounding box center [101, 384] width 28 height 10
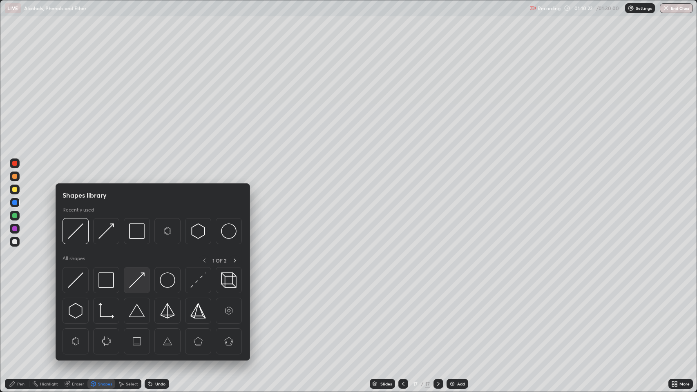
click at [139, 283] on img at bounding box center [137, 281] width 16 height 16
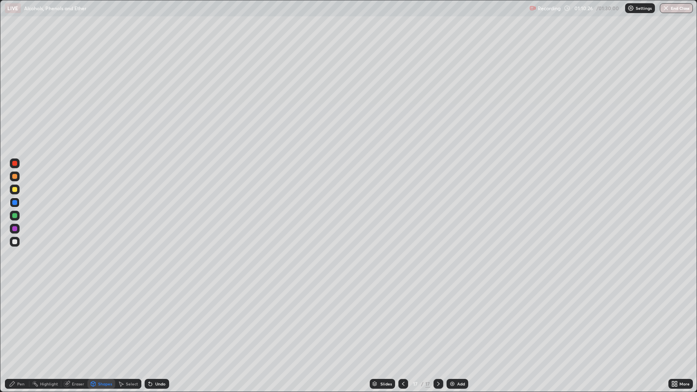
click at [20, 318] on div "Pen" at bounding box center [20, 384] width 7 height 4
click at [15, 191] on div at bounding box center [14, 189] width 5 height 5
click at [15, 229] on div at bounding box center [14, 228] width 5 height 5
click at [17, 190] on div at bounding box center [14, 189] width 5 height 5
click at [14, 190] on div at bounding box center [14, 189] width 5 height 5
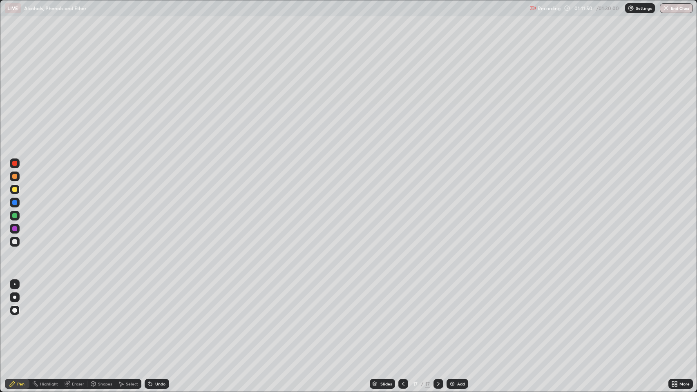
click at [454, 318] on img at bounding box center [452, 384] width 7 height 7
click at [103, 318] on div "Shapes" at bounding box center [105, 384] width 14 height 4
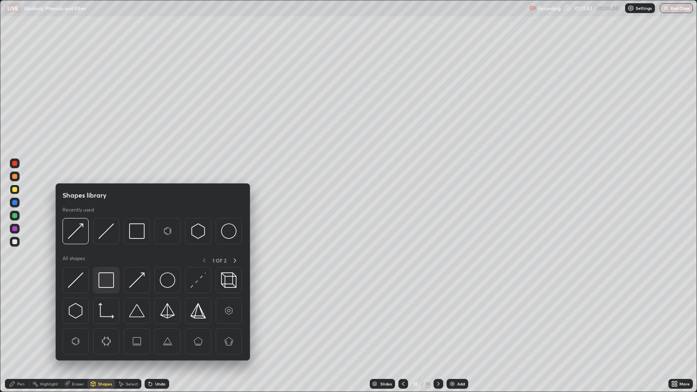
click at [106, 278] on img at bounding box center [106, 281] width 16 height 16
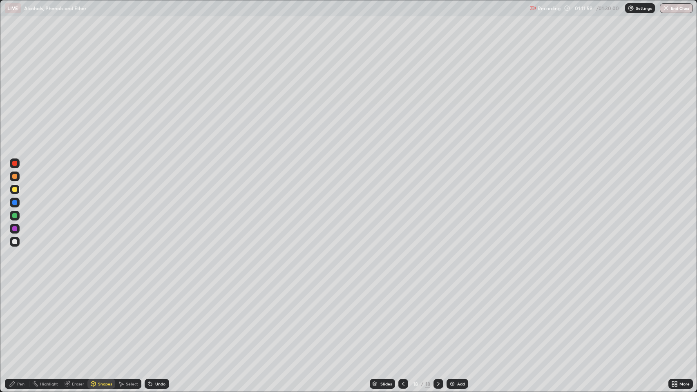
click at [18, 318] on div "Pen" at bounding box center [20, 384] width 7 height 4
click at [13, 189] on div at bounding box center [14, 189] width 5 height 5
click at [159, 318] on div "Undo" at bounding box center [160, 384] width 10 height 4
click at [161, 318] on div "Undo" at bounding box center [160, 384] width 10 height 4
click at [103, 318] on div "Shapes" at bounding box center [101, 384] width 28 height 10
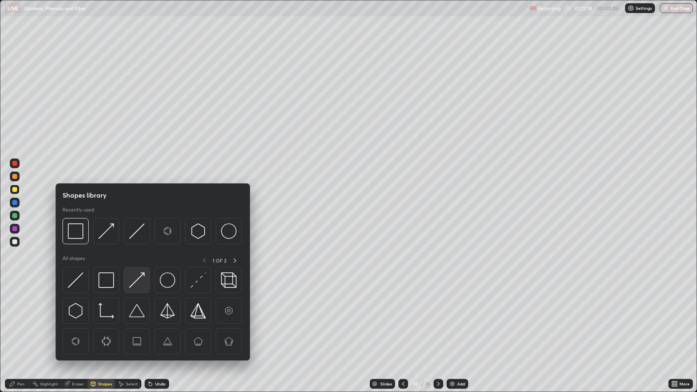
click at [136, 277] on img at bounding box center [137, 281] width 16 height 16
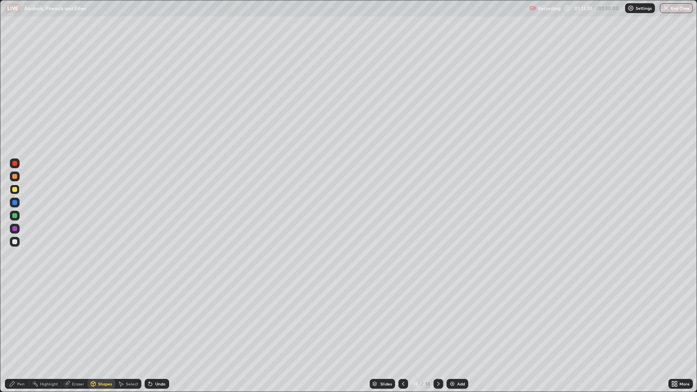
click at [15, 203] on div at bounding box center [14, 202] width 5 height 5
click at [155, 318] on div "Undo" at bounding box center [157, 384] width 25 height 10
click at [151, 318] on div "Undo" at bounding box center [155, 384] width 28 height 16
click at [12, 318] on icon at bounding box center [12, 384] width 5 height 5
click at [163, 318] on div "Undo" at bounding box center [157, 384] width 25 height 10
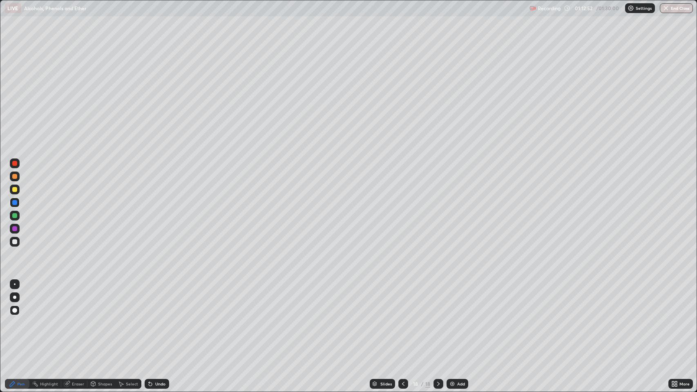
click at [164, 318] on div "Undo" at bounding box center [160, 384] width 10 height 4
click at [156, 318] on div "Undo" at bounding box center [160, 384] width 10 height 4
click at [151, 318] on icon at bounding box center [150, 384] width 7 height 7
click at [155, 318] on div "Undo" at bounding box center [157, 384] width 25 height 10
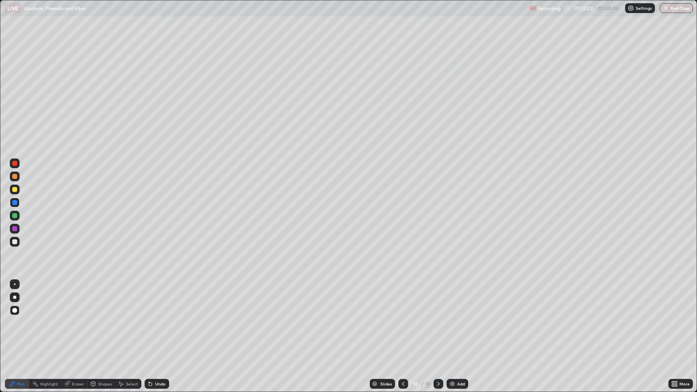
click at [156, 318] on div "Undo" at bounding box center [160, 384] width 10 height 4
click at [156, 318] on div "Undo" at bounding box center [157, 384] width 25 height 10
click at [156, 318] on div "Undo" at bounding box center [160, 384] width 10 height 4
click at [16, 188] on div at bounding box center [14, 189] width 5 height 5
click at [15, 203] on div at bounding box center [14, 202] width 5 height 5
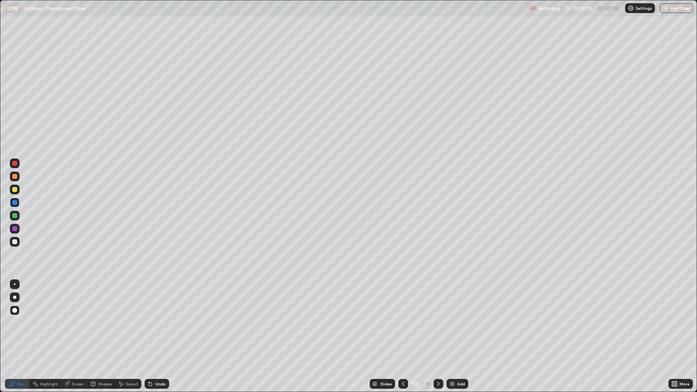
click at [458, 318] on div "Add" at bounding box center [461, 384] width 8 height 4
click at [16, 187] on div at bounding box center [14, 189] width 5 height 5
click at [401, 318] on icon at bounding box center [403, 384] width 7 height 7
click at [438, 318] on icon at bounding box center [438, 384] width 7 height 7
click at [400, 318] on icon at bounding box center [403, 384] width 7 height 7
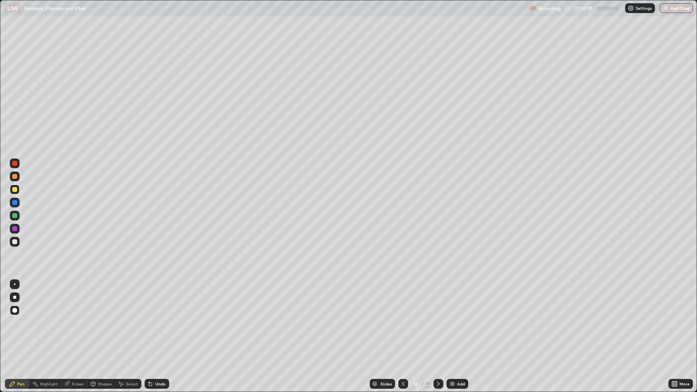
click at [437, 318] on icon at bounding box center [438, 384] width 7 height 7
click at [451, 318] on img at bounding box center [452, 384] width 7 height 7
click at [100, 318] on div "Shapes" at bounding box center [105, 384] width 14 height 4
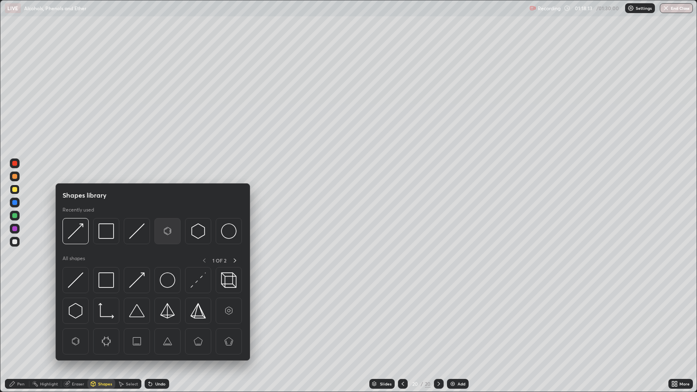
click at [168, 236] on img at bounding box center [168, 231] width 16 height 16
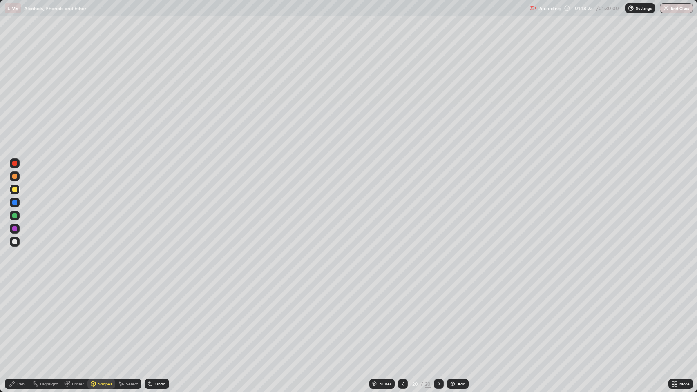
click at [22, 318] on div "Pen" at bounding box center [20, 384] width 7 height 4
click at [20, 318] on div "Pen" at bounding box center [20, 384] width 7 height 4
click at [15, 161] on div at bounding box center [14, 163] width 5 height 5
click at [15, 203] on div at bounding box center [14, 202] width 5 height 5
click at [81, 318] on div "Eraser" at bounding box center [78, 384] width 12 height 4
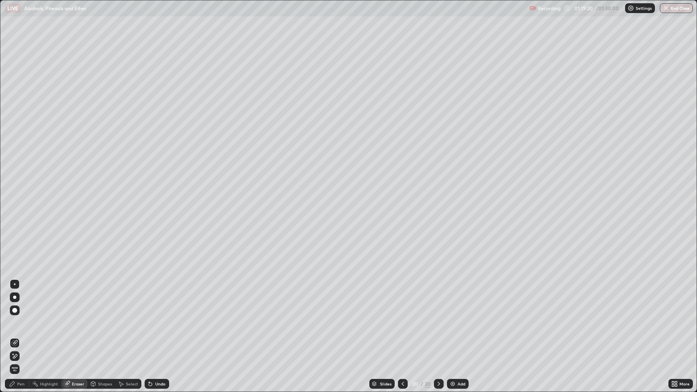
click at [20, 318] on div "Pen" at bounding box center [20, 384] width 7 height 4
click at [15, 163] on div at bounding box center [14, 163] width 5 height 5
click at [15, 203] on div at bounding box center [14, 202] width 5 height 5
click at [14, 191] on div at bounding box center [14, 189] width 5 height 5
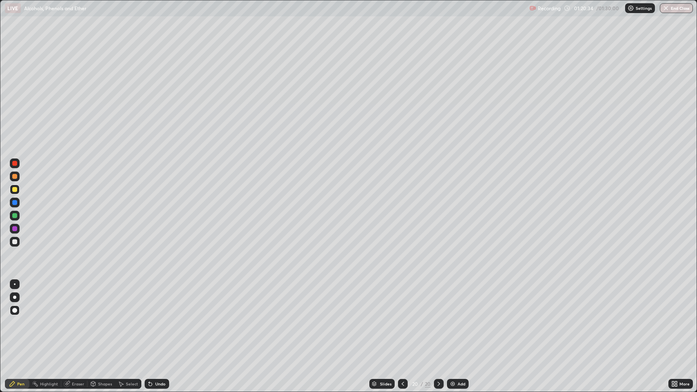
click at [74, 318] on div "Eraser" at bounding box center [78, 384] width 12 height 4
click at [20, 318] on div "Pen" at bounding box center [20, 384] width 7 height 4
click at [13, 202] on div at bounding box center [14, 202] width 5 height 5
click at [155, 318] on div "Undo" at bounding box center [160, 384] width 10 height 4
click at [454, 318] on img at bounding box center [452, 384] width 7 height 7
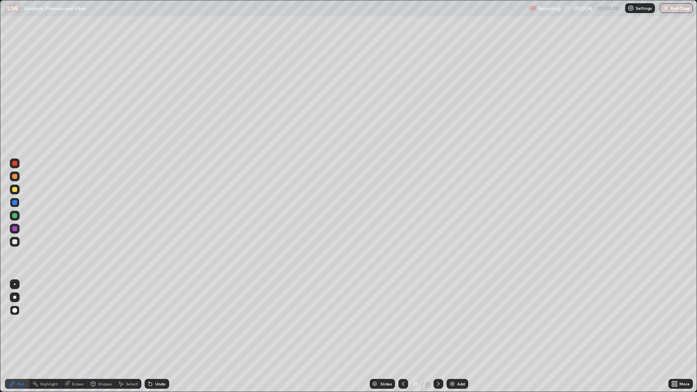
click at [12, 318] on icon at bounding box center [12, 384] width 5 height 5
click at [100, 318] on div "Shapes" at bounding box center [105, 384] width 14 height 4
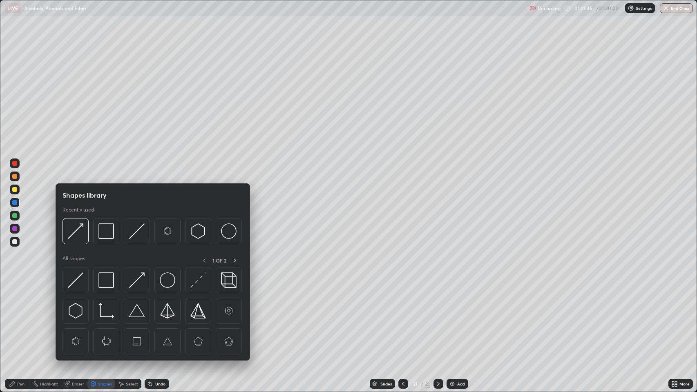
click at [12, 318] on icon at bounding box center [12, 384] width 5 height 5
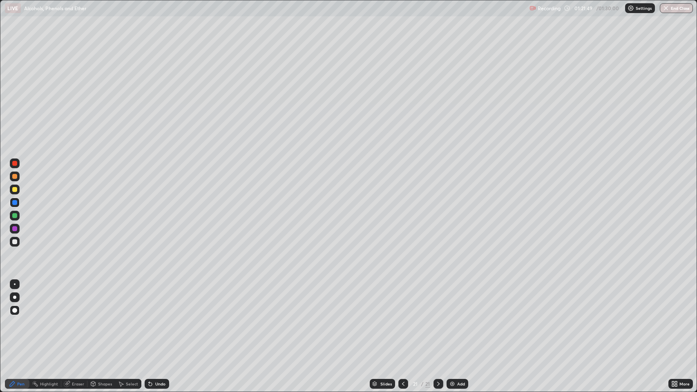
click at [100, 318] on div "Shapes" at bounding box center [105, 384] width 14 height 4
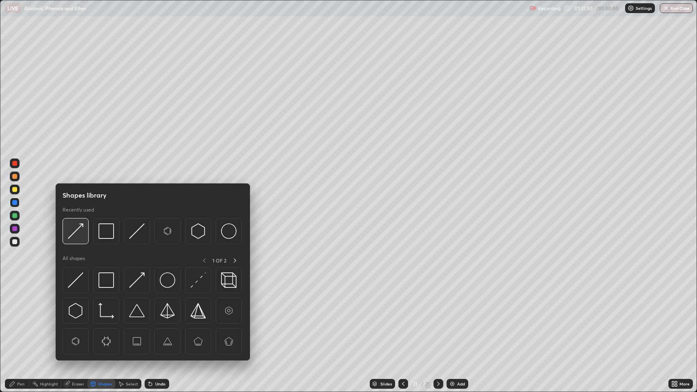
click at [80, 231] on img at bounding box center [76, 231] width 16 height 16
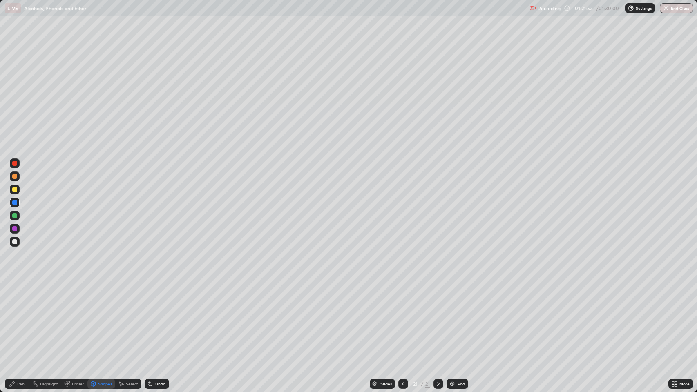
click at [20, 318] on div "Pen" at bounding box center [20, 384] width 7 height 4
click at [100, 318] on div "Shapes" at bounding box center [101, 384] width 28 height 10
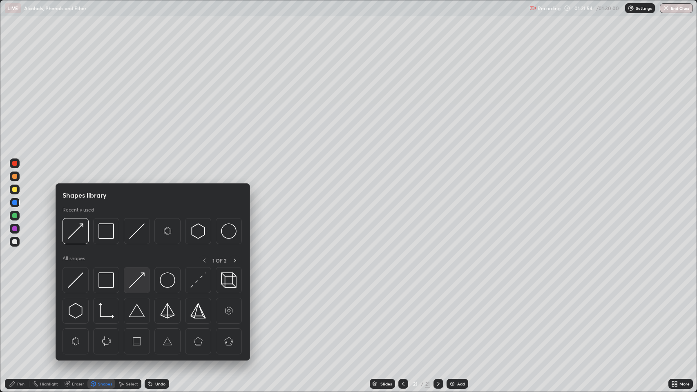
click at [137, 279] on img at bounding box center [137, 281] width 16 height 16
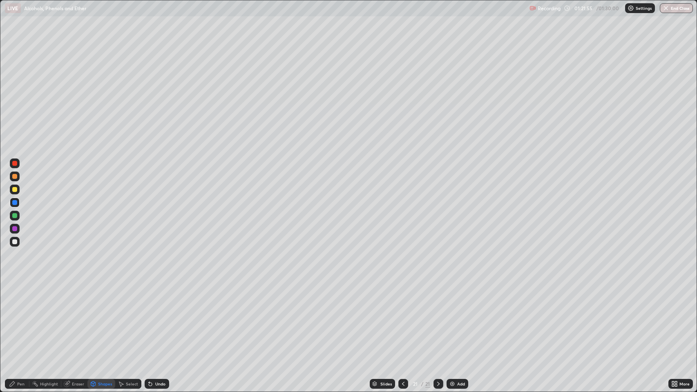
click at [13, 318] on icon at bounding box center [12, 384] width 5 height 5
click at [155, 318] on div "Undo" at bounding box center [160, 384] width 10 height 4
click at [150, 318] on icon at bounding box center [150, 384] width 3 height 3
click at [149, 318] on icon at bounding box center [149, 382] width 1 height 1
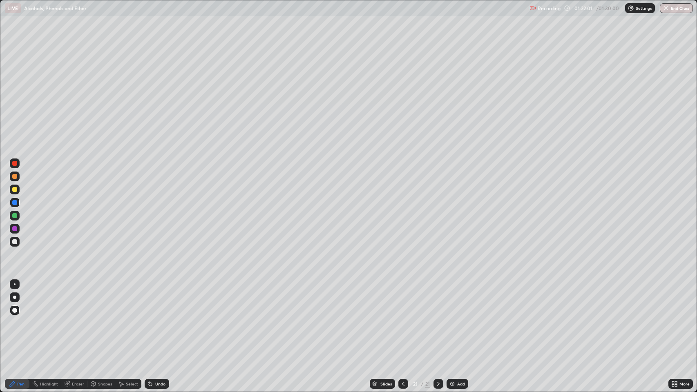
click at [149, 318] on icon at bounding box center [149, 382] width 1 height 1
click at [150, 318] on icon at bounding box center [150, 384] width 7 height 7
click at [149, 318] on icon at bounding box center [150, 384] width 3 height 3
click at [152, 318] on icon at bounding box center [150, 384] width 7 height 7
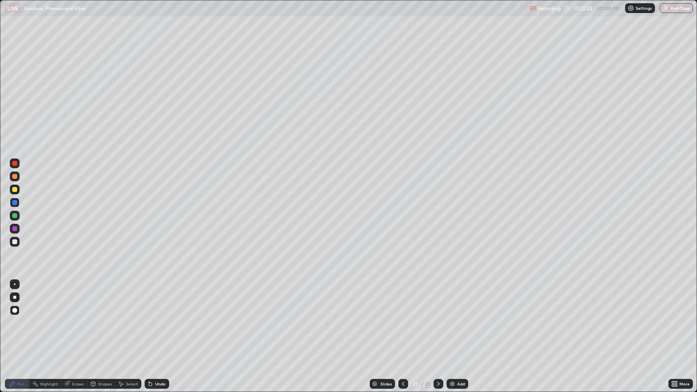
click at [16, 188] on div at bounding box center [14, 189] width 5 height 5
click at [456, 318] on div "Add" at bounding box center [458, 384] width 22 height 10
click at [159, 318] on div "Undo" at bounding box center [160, 384] width 10 height 4
click at [678, 8] on button "End Class" at bounding box center [677, 8] width 32 height 10
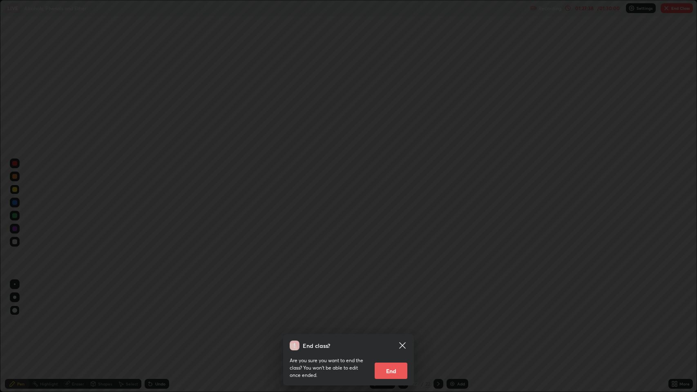
click at [388, 318] on button "End" at bounding box center [391, 371] width 33 height 16
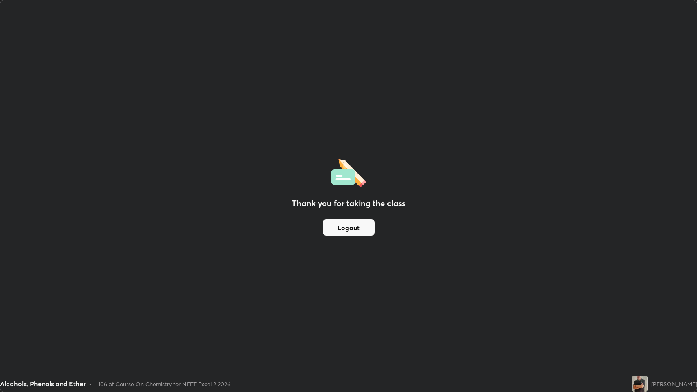
click at [346, 224] on button "Logout" at bounding box center [349, 227] width 52 height 16
